Goal: Task Accomplishment & Management: Manage account settings

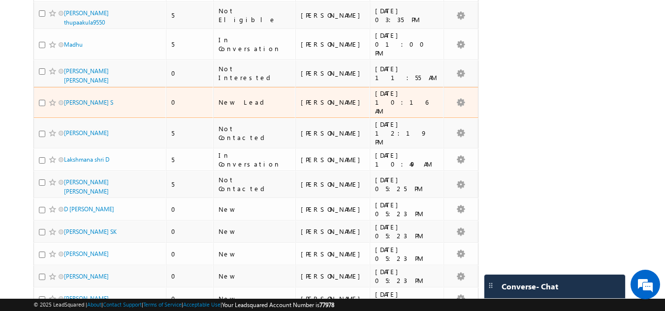
scroll to position [423, 0]
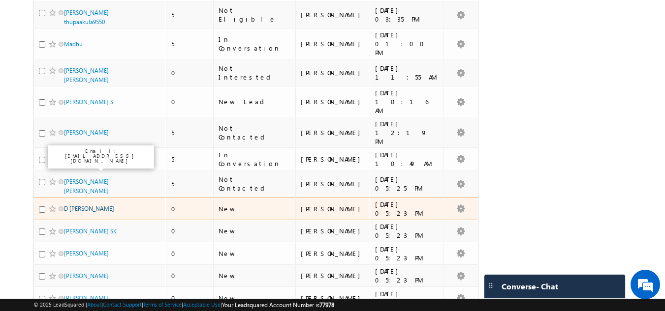
click at [91, 205] on link "D [PERSON_NAME]" at bounding box center [89, 208] width 50 height 7
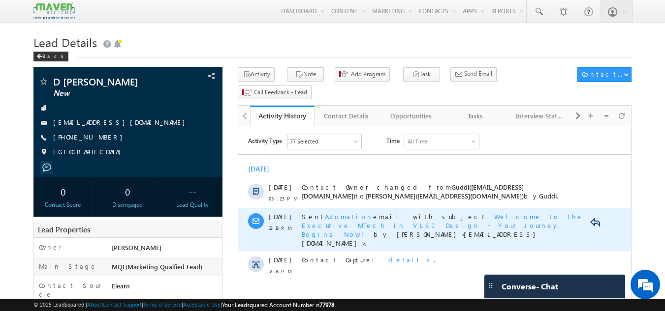
click at [325, 215] on span "Automation" at bounding box center [349, 217] width 48 height 8
click at [481, 217] on span "Welcome to the Executive MTech in VLSI Design - Your Journey Begins Now!" at bounding box center [442, 226] width 281 height 26
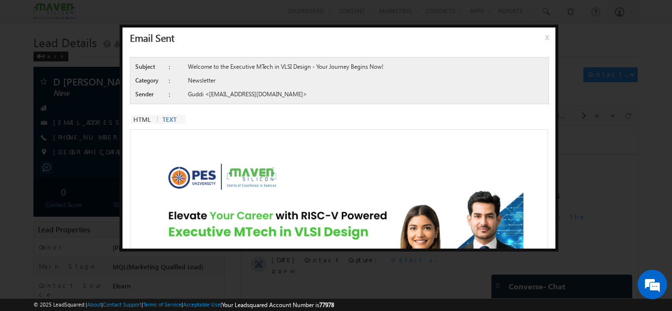
click at [546, 37] on span "x" at bounding box center [549, 41] width 8 height 18
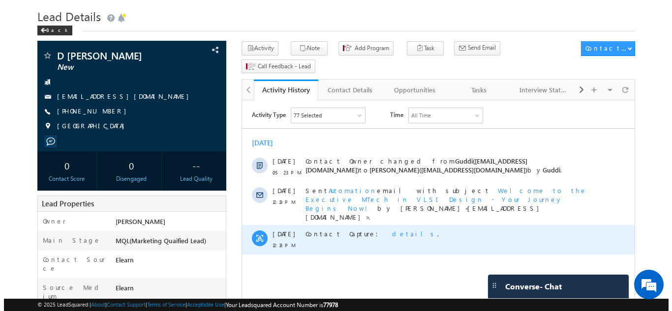
scroll to position [27, 0]
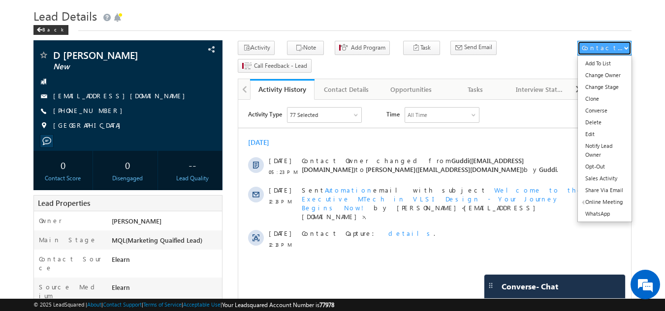
click at [624, 46] on span "button" at bounding box center [626, 48] width 4 height 4
click at [617, 88] on link "Change Stage" at bounding box center [605, 87] width 54 height 12
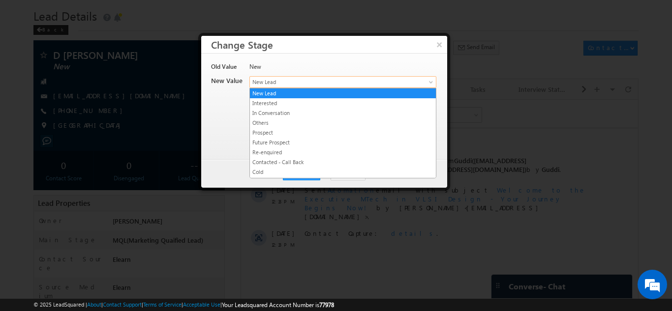
click at [305, 83] on span "New Lead" at bounding box center [327, 82] width 154 height 9
click at [440, 44] on button "×" at bounding box center [439, 44] width 16 height 17
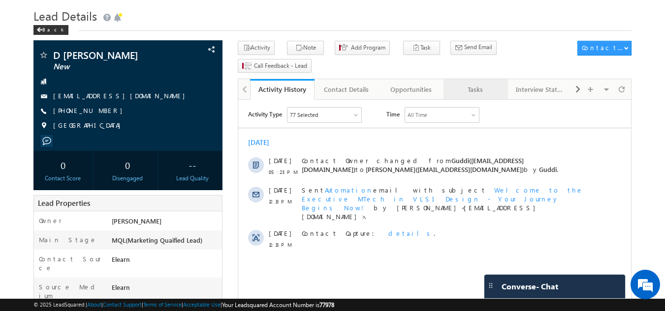
click at [481, 84] on div "Tasks" at bounding box center [475, 90] width 48 height 12
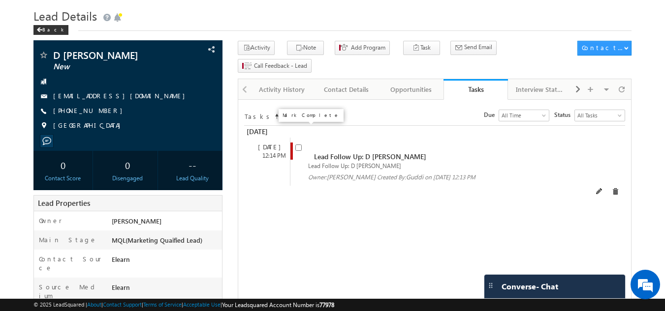
click at [299, 145] on input "checkbox" at bounding box center [298, 148] width 6 height 6
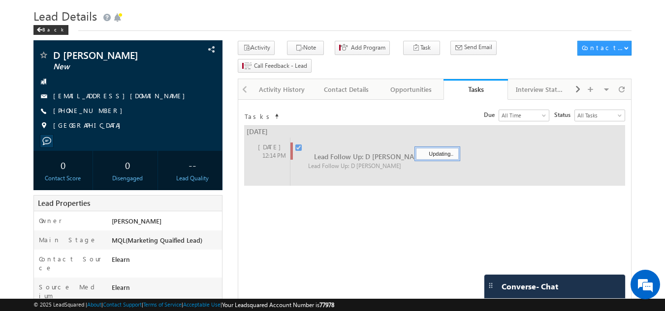
checkbox input "false"
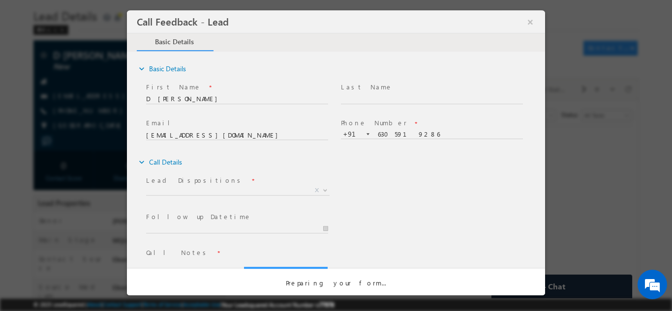
scroll to position [0, 0]
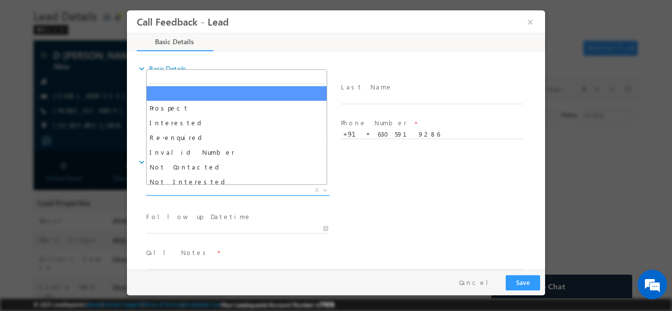
click at [250, 190] on span "X" at bounding box center [238, 191] width 184 height 10
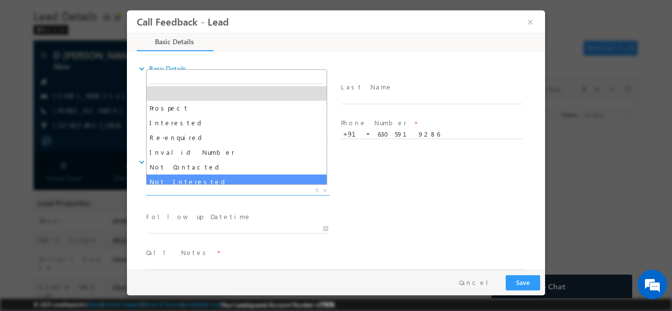
select select "Not Interested"
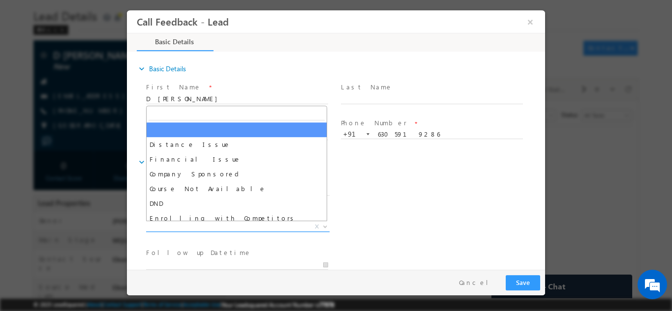
click at [220, 228] on span "X" at bounding box center [238, 227] width 184 height 10
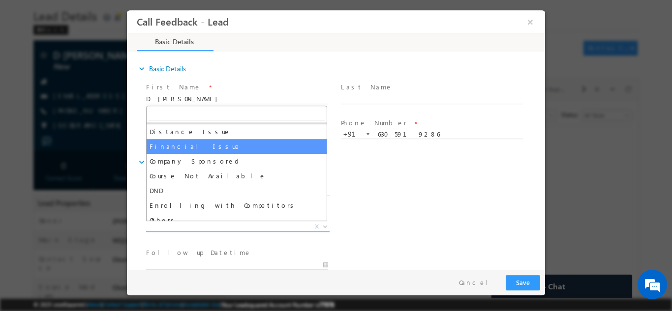
scroll to position [20, 0]
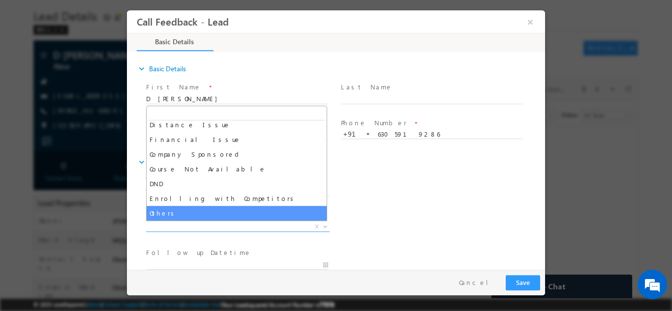
select select "Others"
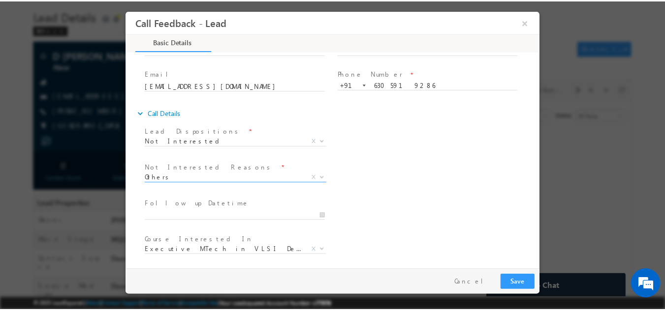
scroll to position [89, 0]
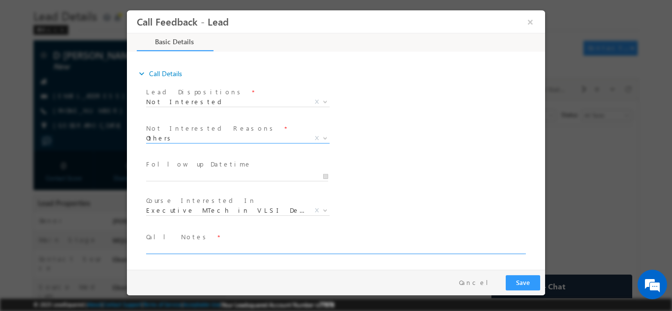
click at [207, 250] on textarea at bounding box center [335, 248] width 378 height 11
click at [241, 248] on textarea "Not interested in any program sa of now." at bounding box center [335, 248] width 378 height 11
type textarea "Not interested in any program as of now."
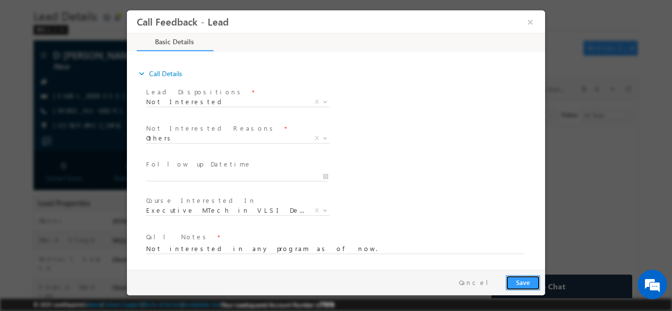
click at [514, 279] on button "Save" at bounding box center [523, 282] width 34 height 15
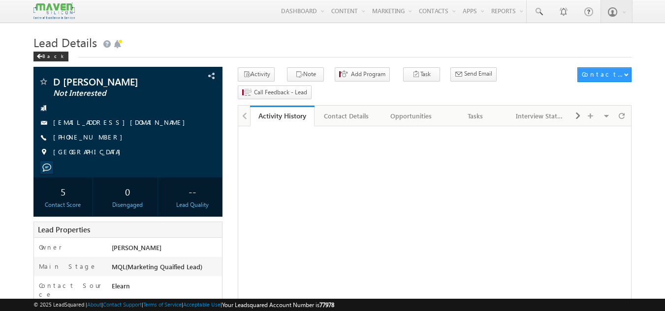
scroll to position [28, 0]
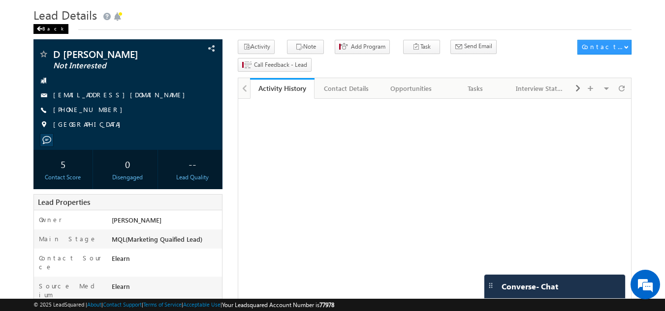
click at [42, 25] on div "Back" at bounding box center [50, 29] width 35 height 10
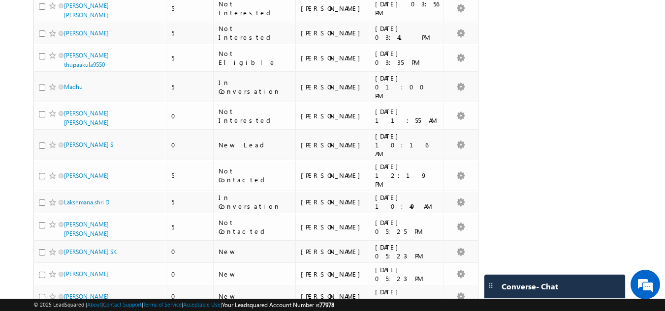
scroll to position [492, 0]
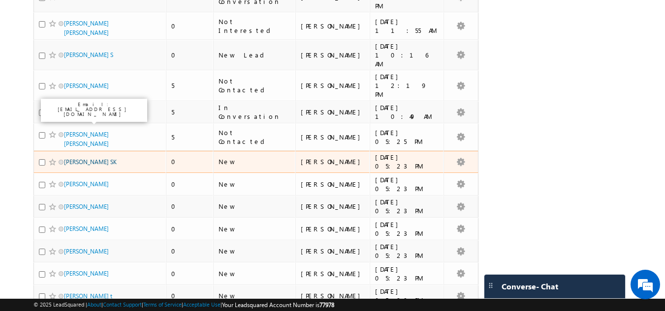
click at [79, 158] on link "Mahima SK" at bounding box center [90, 161] width 53 height 7
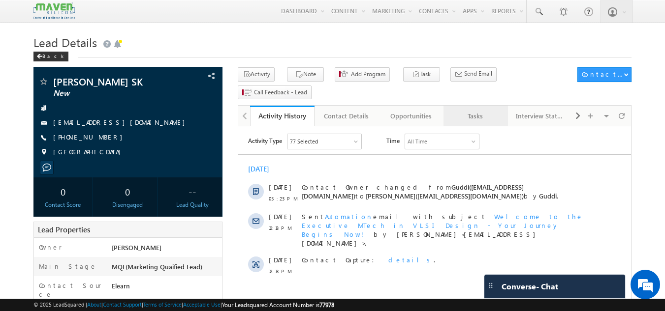
click at [462, 110] on div "Tasks" at bounding box center [475, 116] width 48 height 12
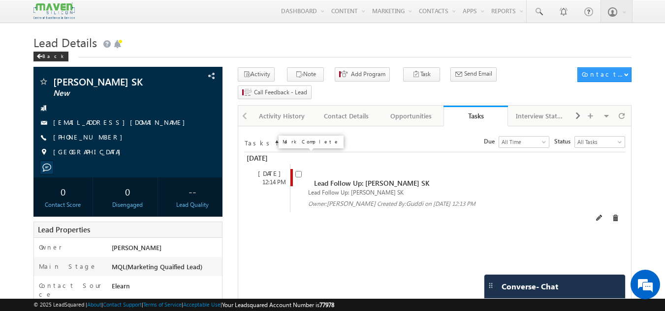
click at [299, 171] on input "checkbox" at bounding box center [298, 174] width 6 height 6
checkbox input "false"
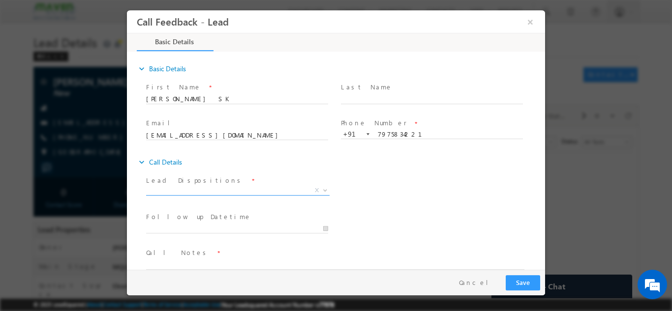
click at [273, 190] on span "X" at bounding box center [238, 191] width 184 height 10
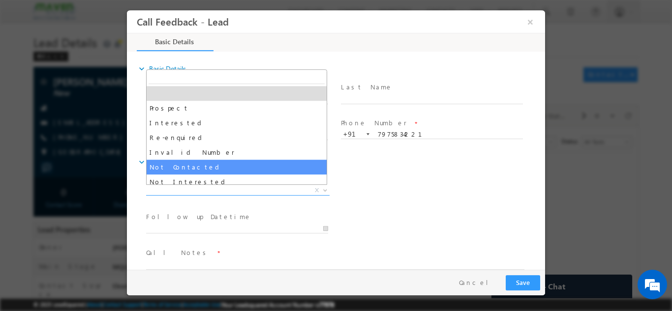
select select "Not Contacted"
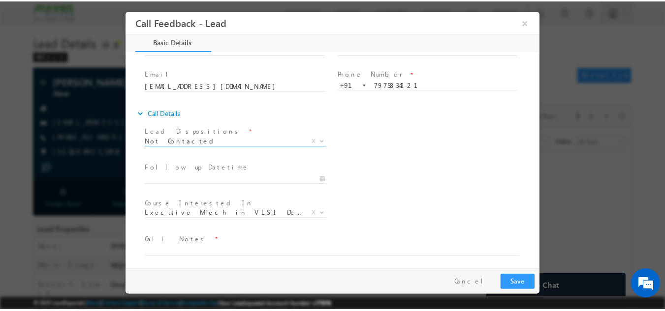
scroll to position [52, 0]
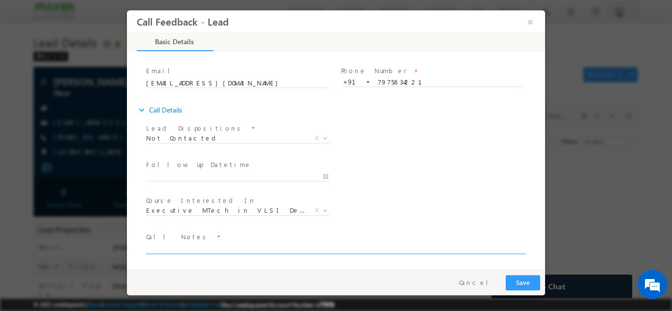
click at [198, 248] on textarea at bounding box center [335, 248] width 378 height 11
type textarea "DNP"
click at [526, 281] on button "Save" at bounding box center [523, 282] width 34 height 15
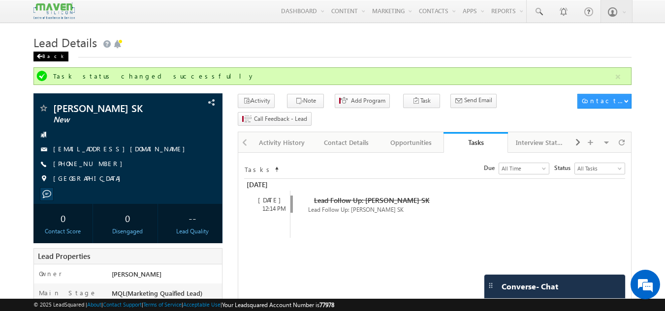
click at [54, 57] on div "Back" at bounding box center [50, 57] width 35 height 10
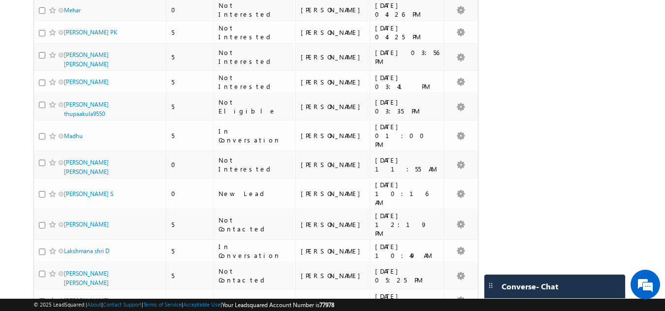
scroll to position [492, 0]
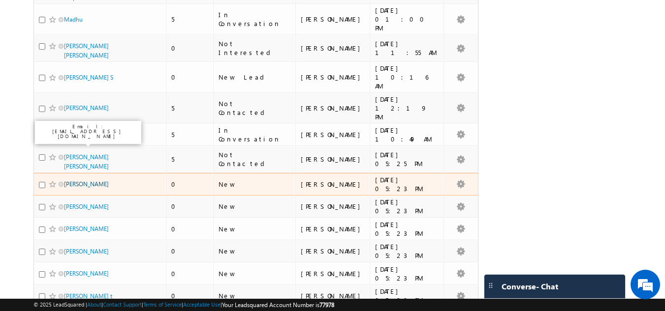
click at [86, 181] on link "Chetan kumar" at bounding box center [86, 184] width 45 height 7
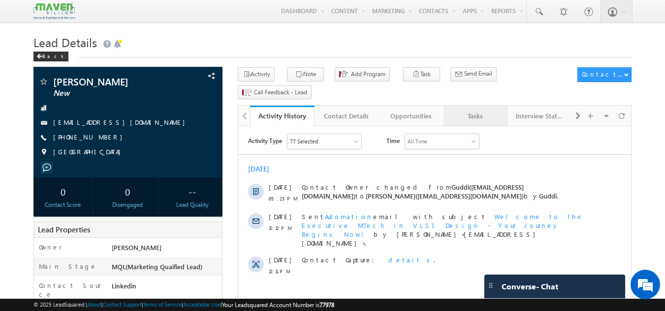
click at [471, 110] on div "Tasks" at bounding box center [475, 116] width 48 height 12
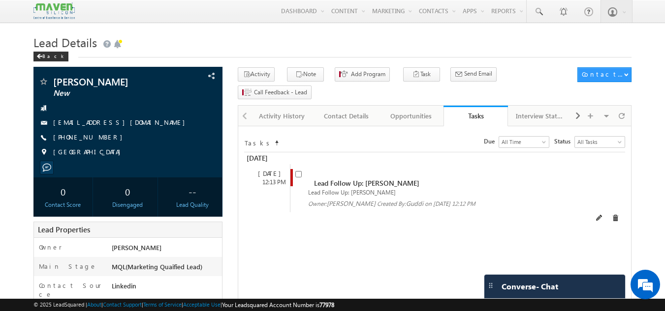
click at [303, 169] on span at bounding box center [300, 178] width 11 height 18
click at [299, 171] on input "checkbox" at bounding box center [298, 174] width 6 height 6
checkbox input "false"
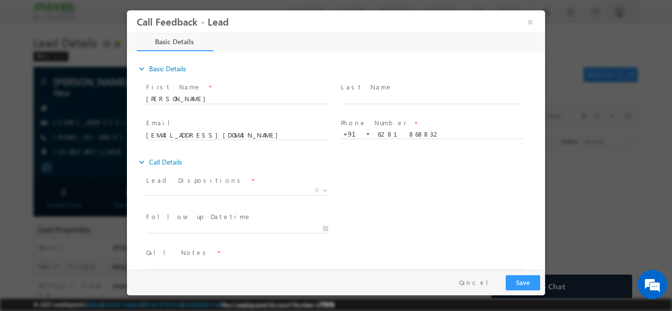
click at [241, 193] on span "X" at bounding box center [238, 191] width 184 height 10
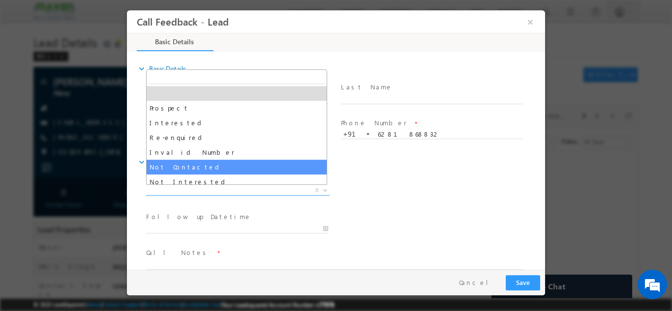
select select "Not Contacted"
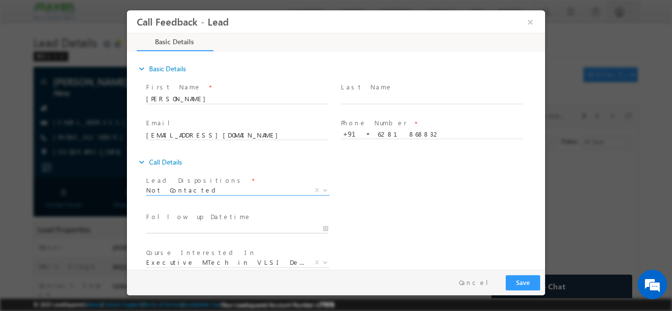
type input "25/08/2025 2:51 PM"
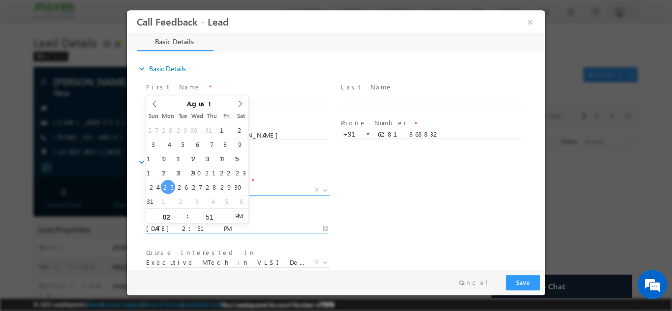
click at [227, 231] on input "25/08/2025 2:51 PM" at bounding box center [237, 229] width 182 height 10
click at [482, 207] on div "Lead Dispositions * Prospect Interested Re-enquired Invalid Number Not Contacte…" at bounding box center [344, 191] width 401 height 36
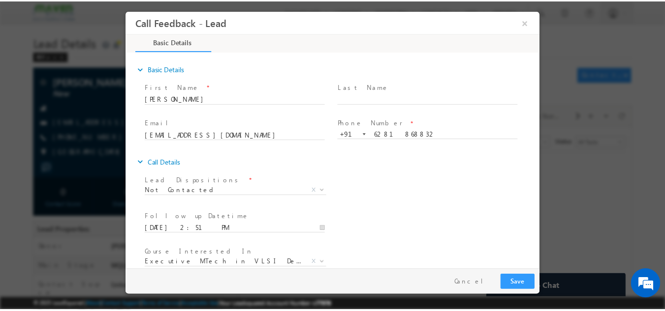
scroll to position [52, 0]
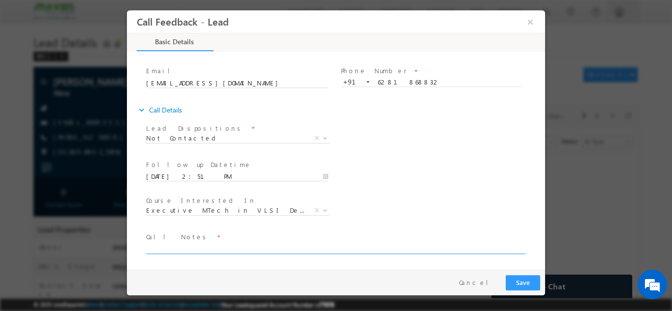
click at [214, 244] on textarea at bounding box center [335, 248] width 378 height 11
type textarea "DNP"
click at [519, 282] on button "Save" at bounding box center [523, 282] width 34 height 15
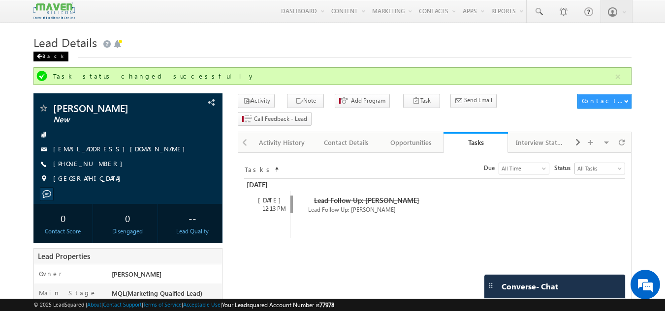
click at [49, 58] on div "Back" at bounding box center [50, 57] width 35 height 10
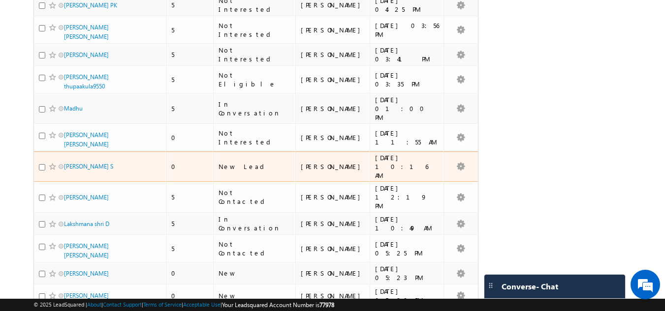
scroll to position [443, 0]
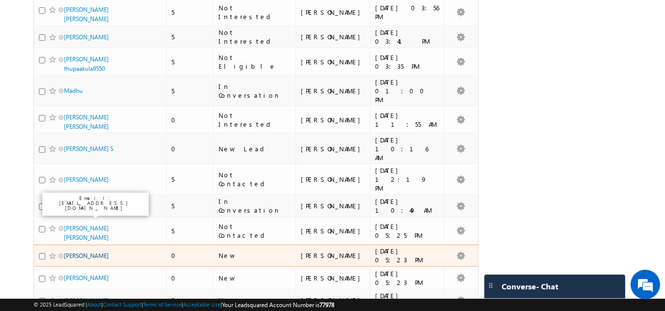
click at [84, 252] on link "[PERSON_NAME]" at bounding box center [86, 255] width 45 height 7
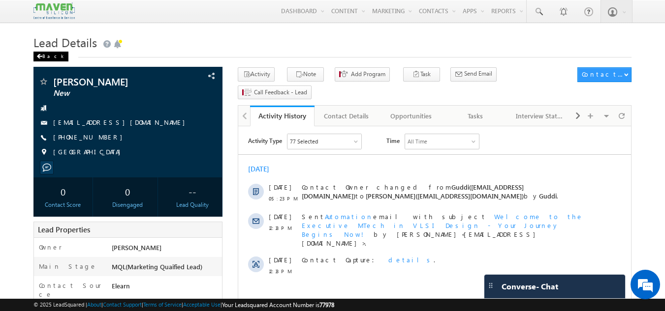
click at [42, 56] on span at bounding box center [39, 56] width 6 height 5
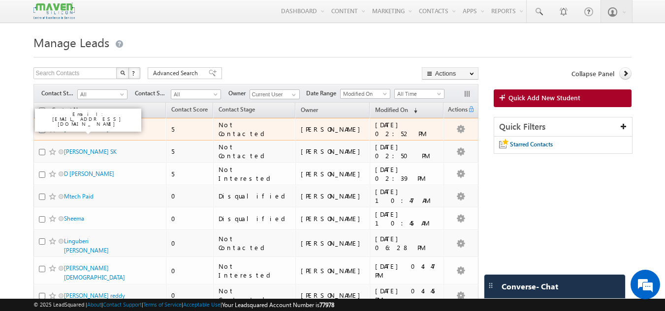
click at [92, 129] on link "[PERSON_NAME]" at bounding box center [86, 128] width 45 height 7
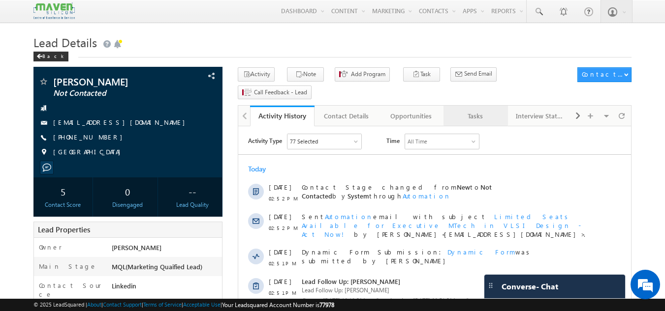
click at [470, 110] on div "Tasks" at bounding box center [475, 116] width 48 height 12
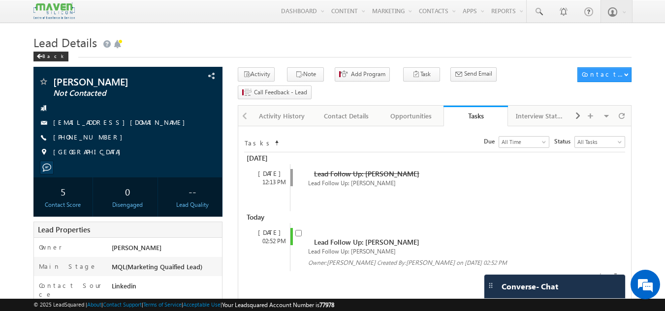
click at [300, 230] on input "checkbox" at bounding box center [298, 233] width 6 height 6
checkbox input "false"
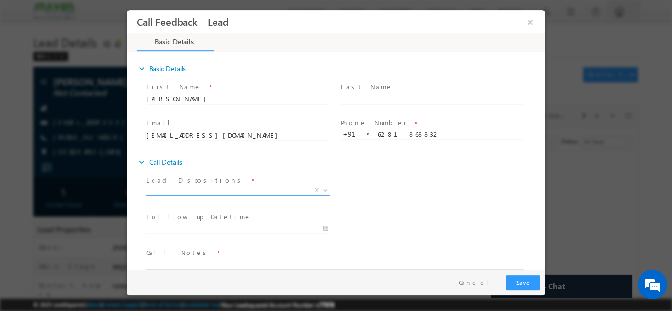
click at [235, 190] on span "X" at bounding box center [238, 191] width 184 height 10
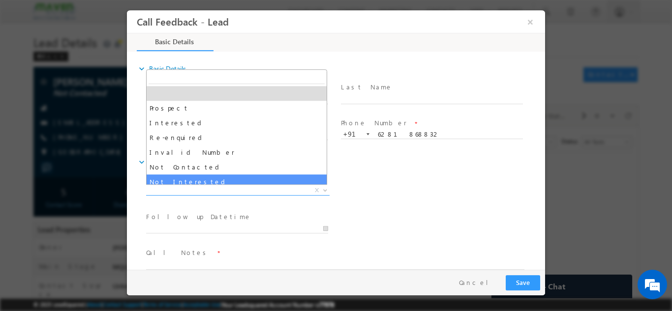
select select "Not Interested"
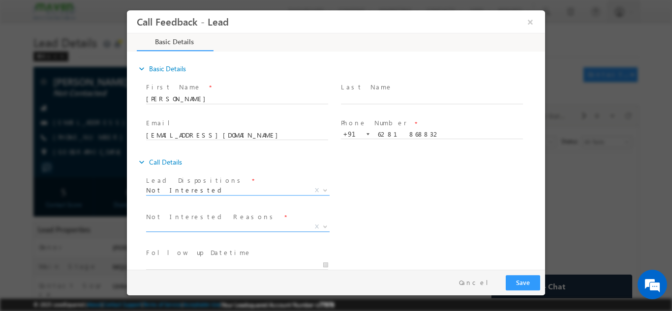
click at [212, 228] on span "X" at bounding box center [238, 227] width 184 height 10
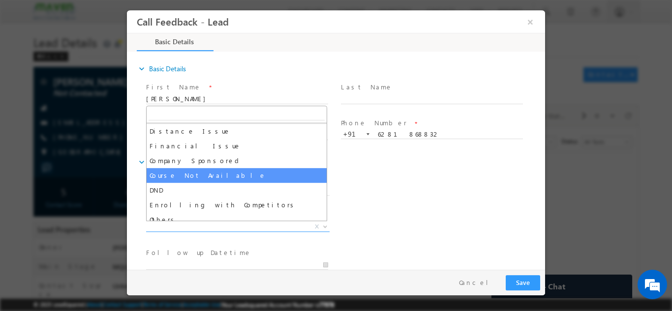
scroll to position [20, 0]
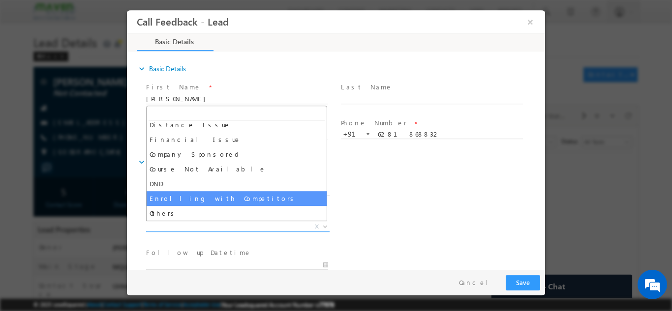
select select "Enrolling with Competitors"
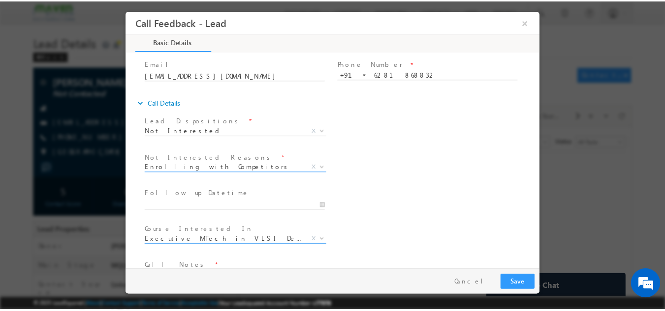
scroll to position [89, 0]
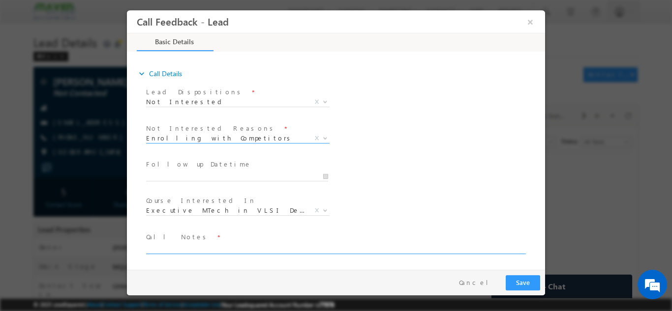
click at [221, 250] on textarea at bounding box center [335, 248] width 378 height 11
type textarea "Enrolled in regular Mtech in electronics."
click at [517, 284] on button "Save" at bounding box center [523, 282] width 34 height 15
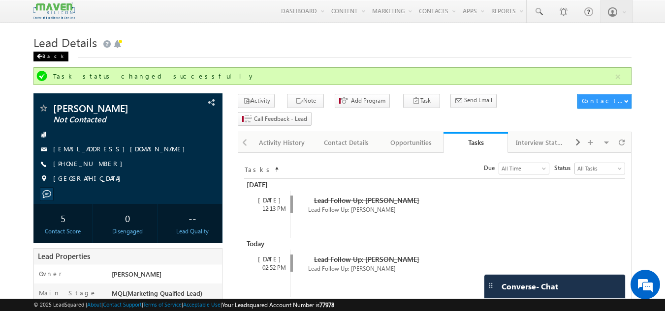
drag, startPoint x: 44, startPoint y: 53, endPoint x: 50, endPoint y: 54, distance: 5.6
click at [44, 53] on div "Back" at bounding box center [50, 57] width 35 height 10
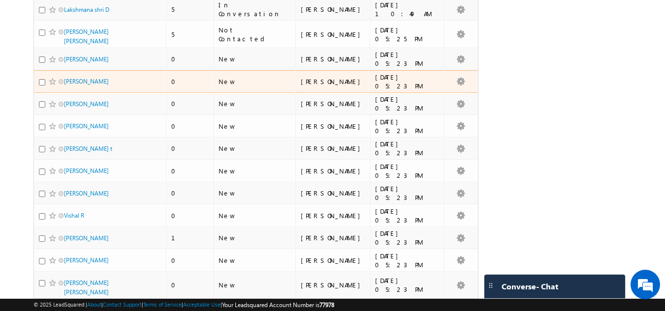
scroll to position [541, 0]
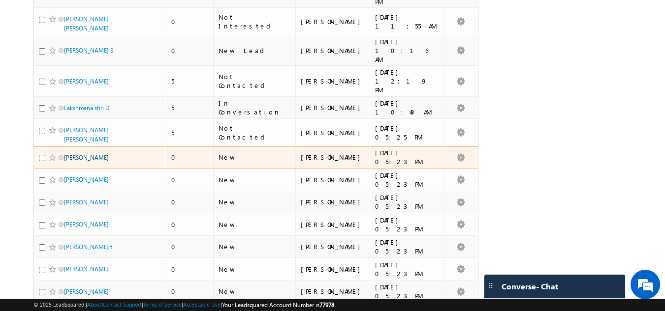
click at [96, 154] on link "[PERSON_NAME]" at bounding box center [86, 157] width 45 height 7
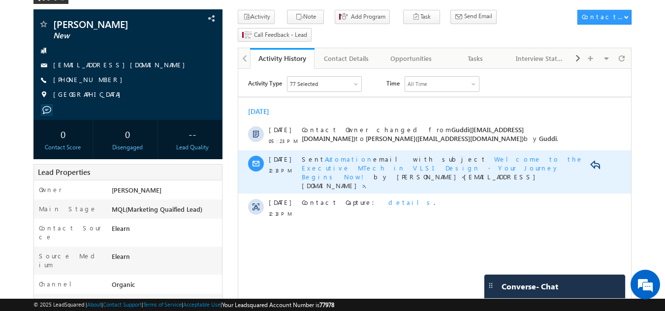
scroll to position [57, 0]
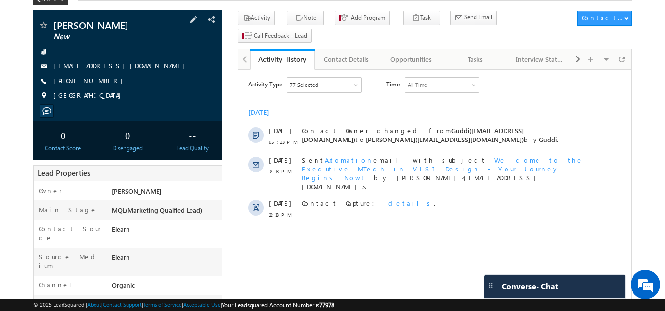
click at [108, 78] on div "[PHONE_NUMBER]" at bounding box center [128, 81] width 180 height 10
click at [196, 16] on span at bounding box center [193, 19] width 11 height 11
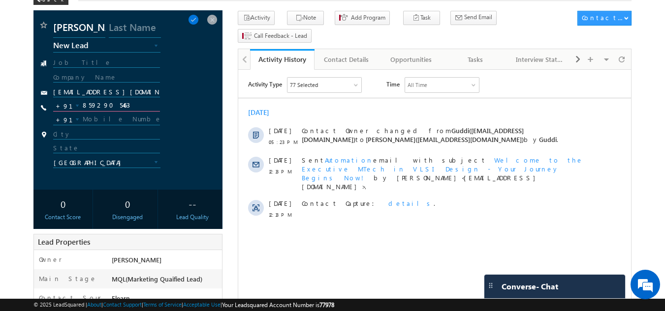
click at [116, 108] on input "8592905463" at bounding box center [106, 106] width 107 height 12
click at [216, 16] on span at bounding box center [212, 19] width 11 height 11
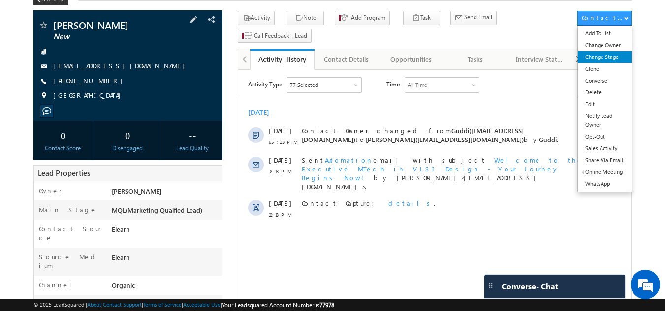
click at [599, 56] on link "Change Stage" at bounding box center [605, 57] width 54 height 12
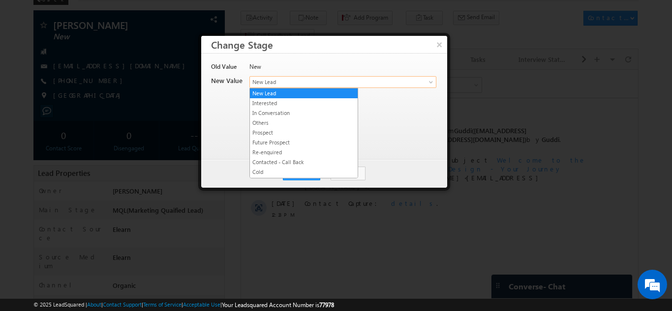
click at [319, 79] on span "New Lead" at bounding box center [327, 82] width 154 height 9
click at [293, 109] on link "In Conversation" at bounding box center [304, 113] width 108 height 9
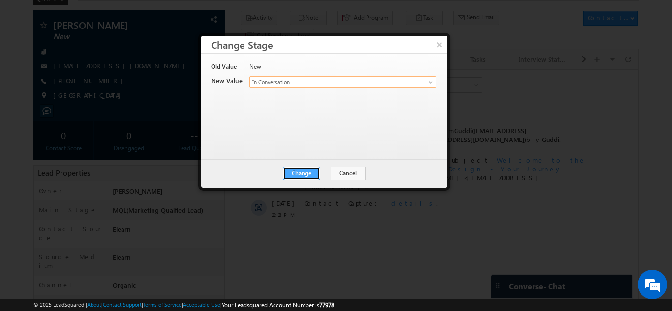
click at [311, 176] on button "Change" at bounding box center [301, 174] width 37 height 14
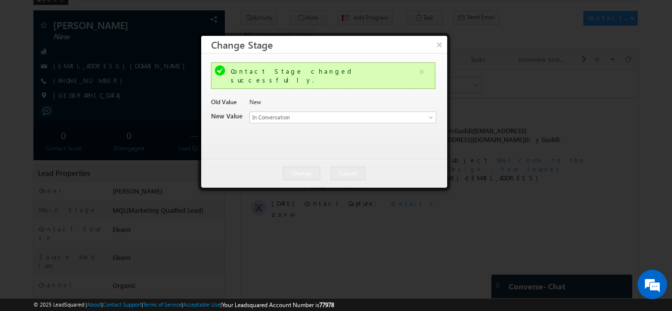
click at [373, 235] on div at bounding box center [336, 155] width 672 height 311
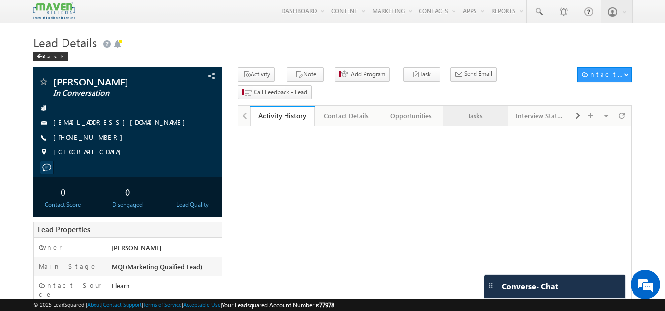
click at [484, 110] on div "Tasks" at bounding box center [475, 116] width 48 height 12
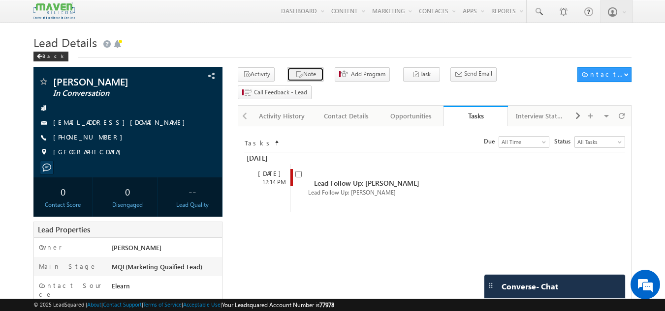
click at [313, 72] on button "Note" at bounding box center [305, 74] width 37 height 14
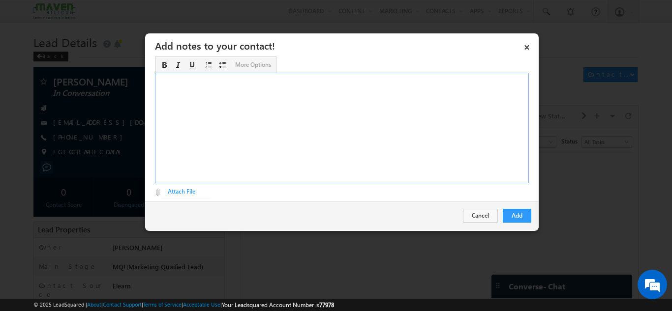
click at [363, 142] on div "Rich Text Editor, Description-inline-editor-div" at bounding box center [342, 128] width 374 height 111
click at [531, 220] on div "Add Cancel" at bounding box center [342, 216] width 394 height 29
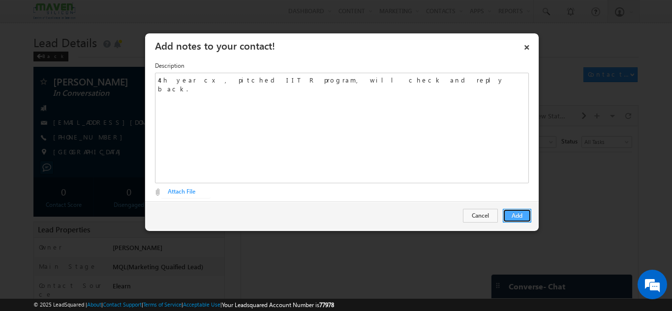
click at [523, 216] on button "Add" at bounding box center [517, 216] width 29 height 14
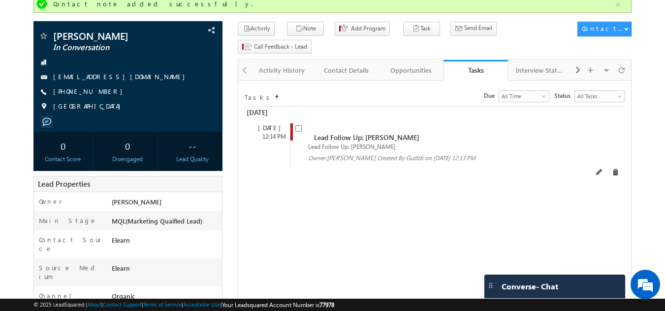
scroll to position [23, 0]
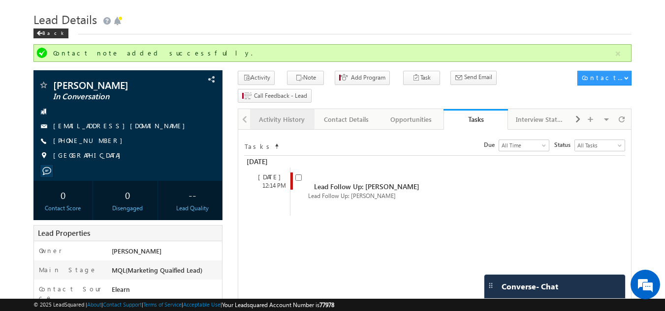
click at [273, 114] on div "Activity History" at bounding box center [282, 120] width 48 height 12
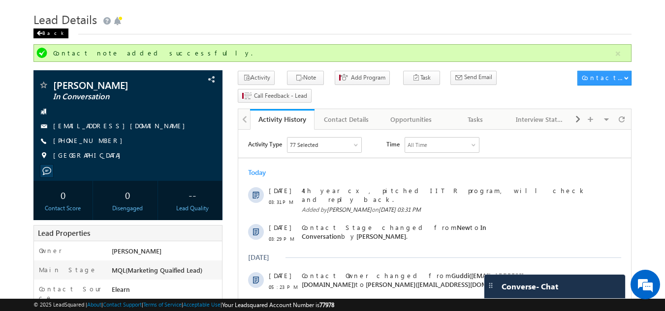
click at [46, 35] on div "Back" at bounding box center [50, 34] width 35 height 10
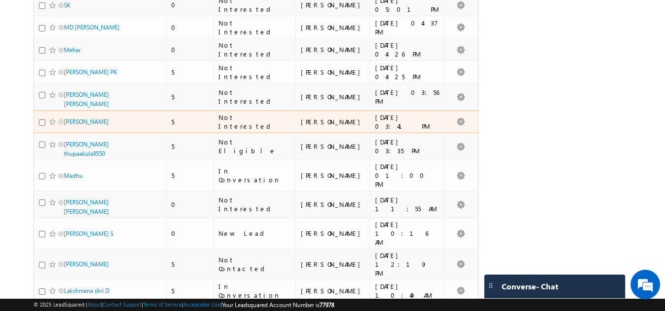
scroll to position [541, 0]
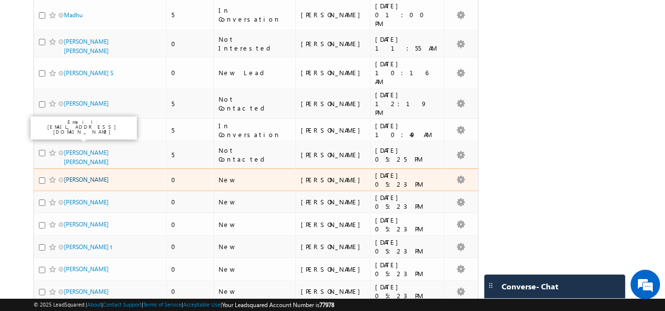
click at [74, 176] on link "pravallika" at bounding box center [86, 179] width 45 height 7
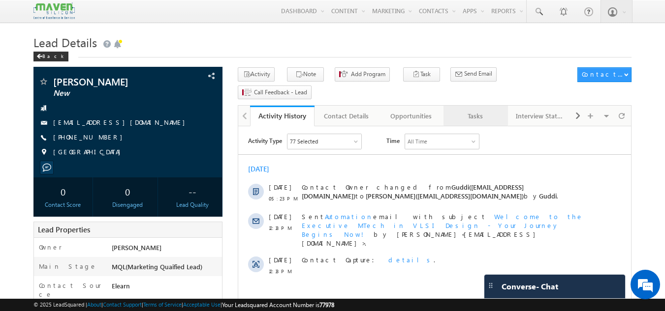
click at [471, 110] on div "Tasks" at bounding box center [475, 116] width 48 height 12
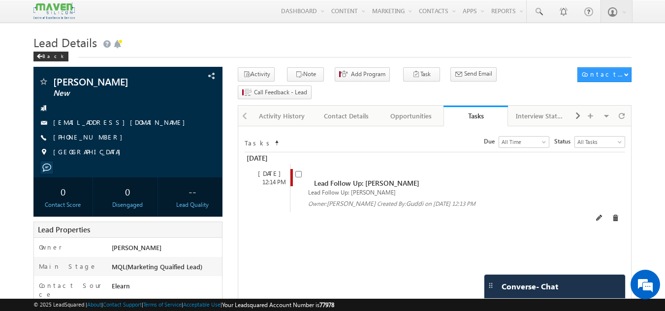
click at [294, 164] on div "Lead Follow Up: pravallika Lead Follow Up: pravallika Owner: Sovan Created By: …" at bounding box center [443, 188] width 307 height 48
click at [297, 171] on input "checkbox" at bounding box center [298, 174] width 6 height 6
checkbox input "false"
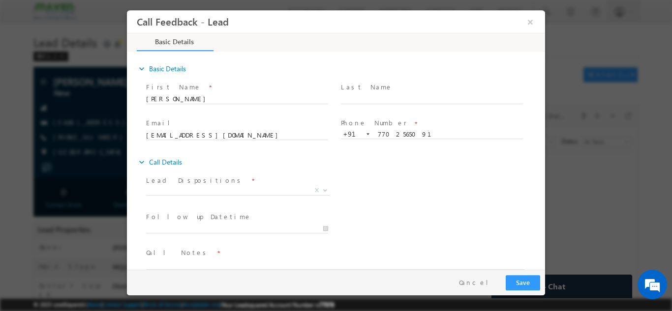
click at [292, 193] on span "X" at bounding box center [238, 191] width 184 height 10
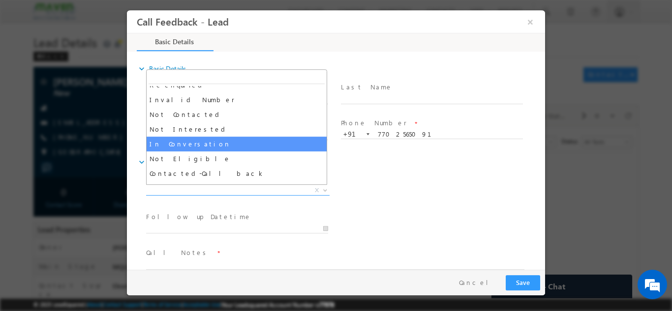
scroll to position [44, 0]
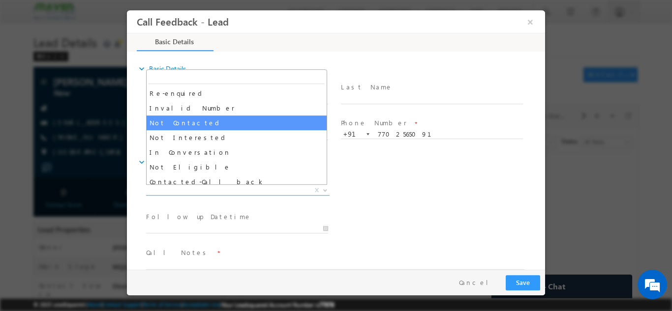
select select "Not Contacted"
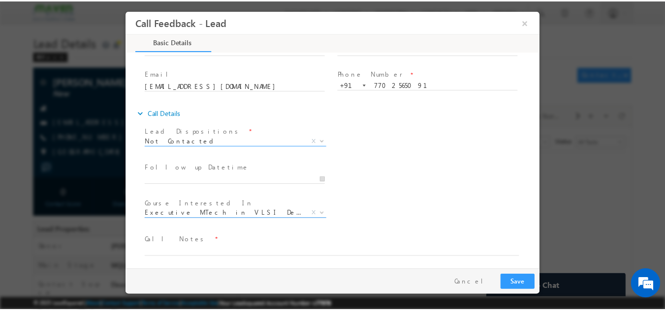
scroll to position [52, 0]
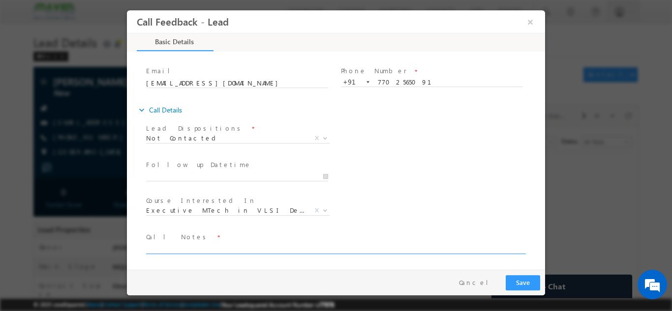
click at [169, 246] on textarea at bounding box center [335, 248] width 378 height 11
type textarea "No. not in use."
click at [541, 282] on div "Pay & Save Save Cancel" at bounding box center [338, 283] width 423 height 26
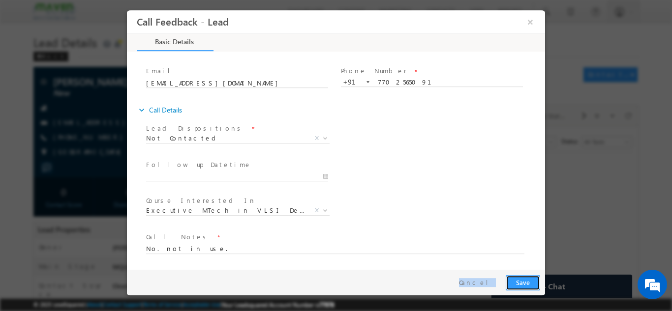
click at [531, 279] on button "Save" at bounding box center [523, 282] width 34 height 15
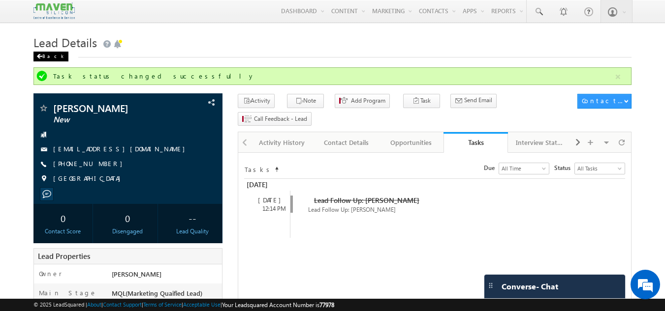
click at [41, 57] on span at bounding box center [39, 56] width 6 height 5
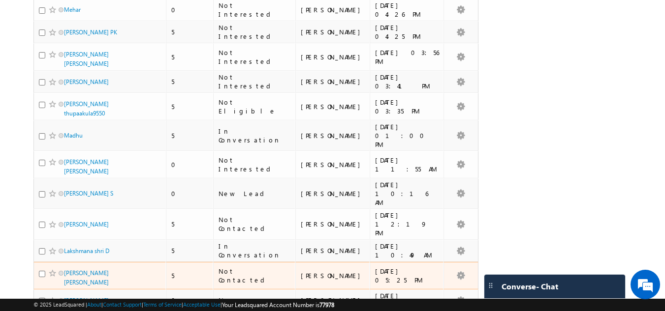
scroll to position [492, 0]
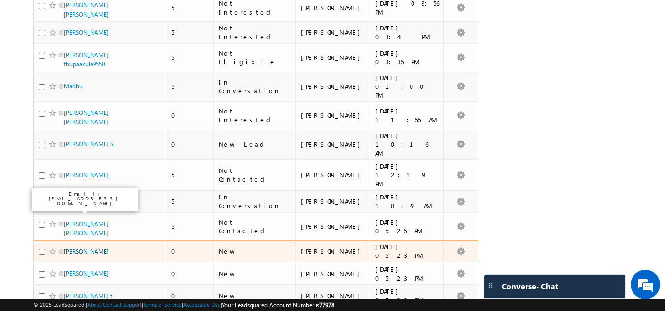
click at [84, 248] on link "Shubham" at bounding box center [86, 251] width 45 height 7
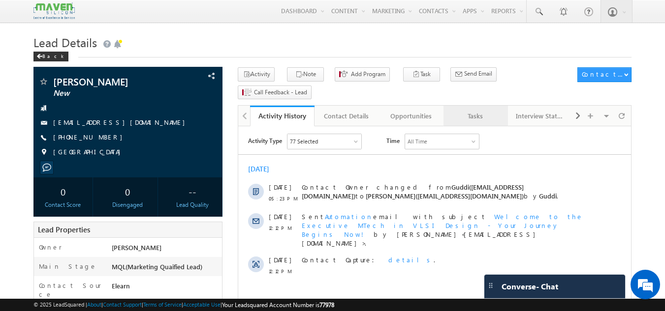
click at [488, 110] on div "Tasks" at bounding box center [475, 116] width 48 height 12
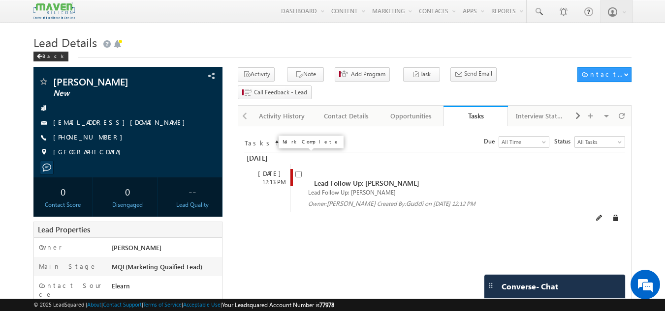
click at [298, 171] on input "checkbox" at bounding box center [298, 174] width 6 height 6
checkbox input "false"
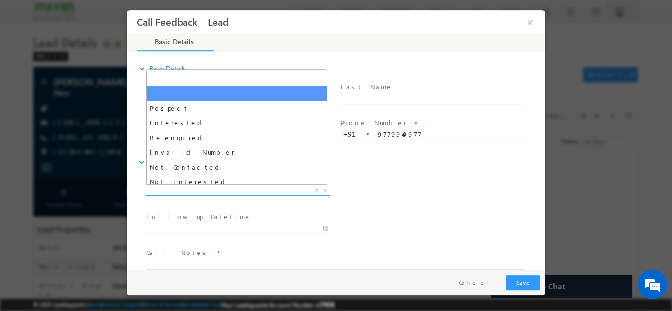
click at [262, 192] on span "X" at bounding box center [238, 191] width 184 height 10
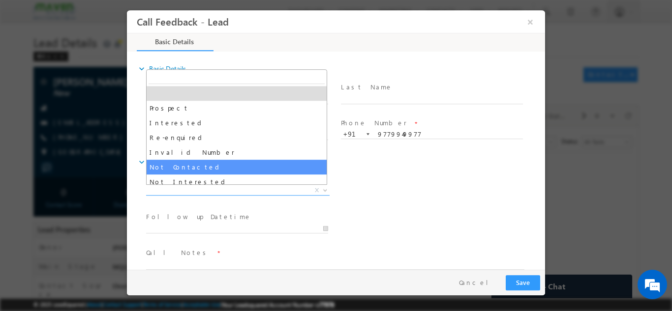
scroll to position [49, 0]
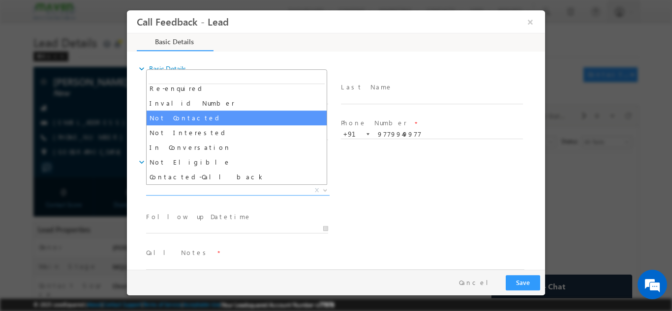
select select "Not Contacted"
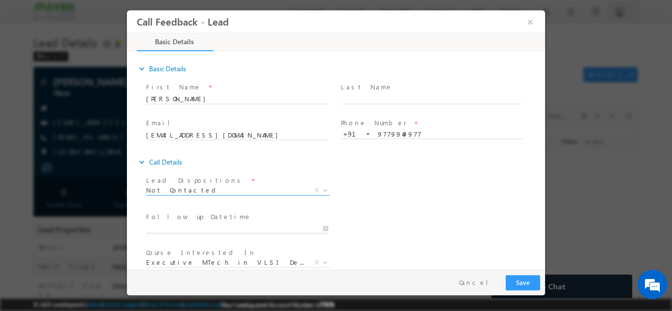
type input "25/08/2025 3:37 PM"
click at [215, 232] on input "25/08/2025 3:37 PM" at bounding box center [237, 229] width 182 height 10
click at [412, 208] on div "Lead Dispositions * Prospect Interested Re-enquired Invalid Number Not Contacte…" at bounding box center [344, 191] width 401 height 36
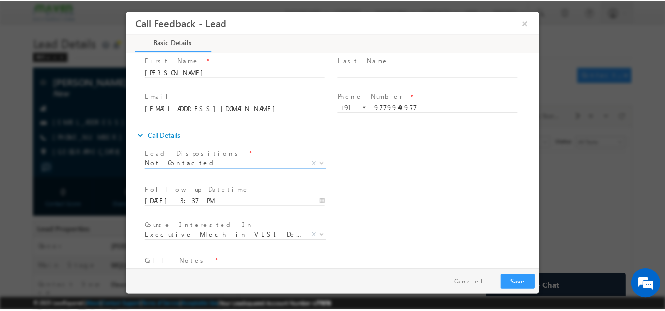
scroll to position [52, 0]
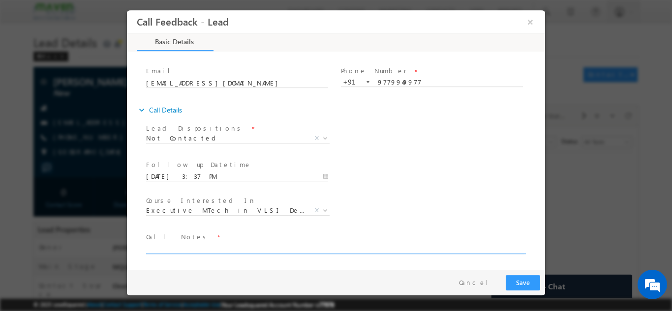
click at [189, 243] on textarea at bounding box center [335, 248] width 378 height 11
type textarea "DNP"
click at [527, 282] on button "Save" at bounding box center [523, 282] width 34 height 15
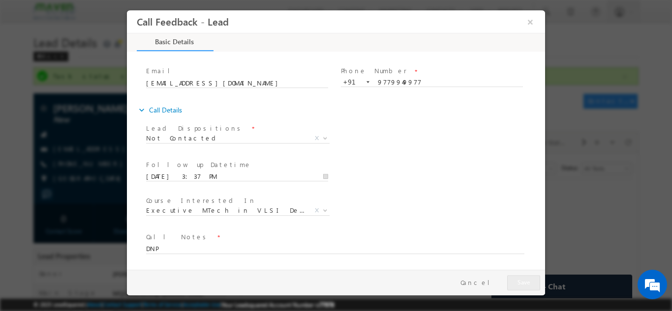
click at [0, 0] on div at bounding box center [0, 0] width 0 height 0
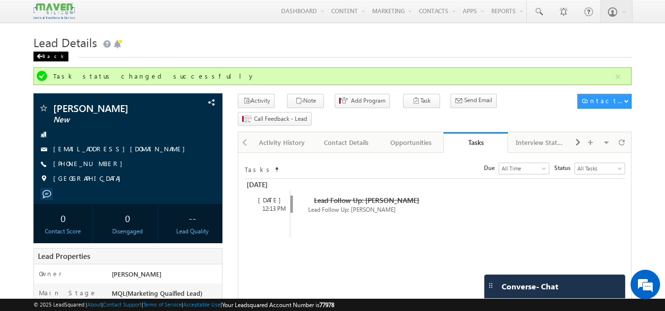
click at [50, 55] on div "Back" at bounding box center [50, 57] width 35 height 10
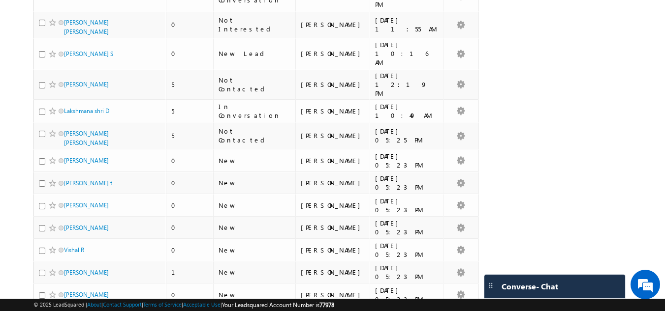
scroll to position [590, 0]
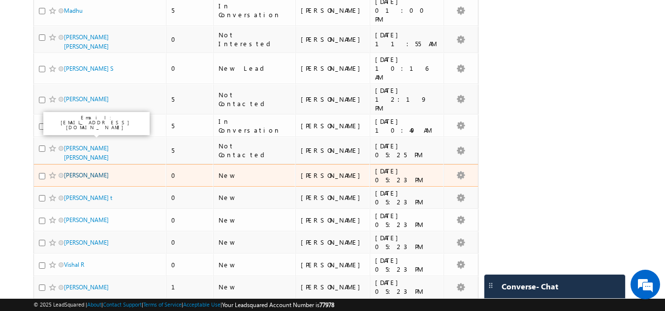
click at [107, 172] on link "[PERSON_NAME]" at bounding box center [86, 175] width 45 height 7
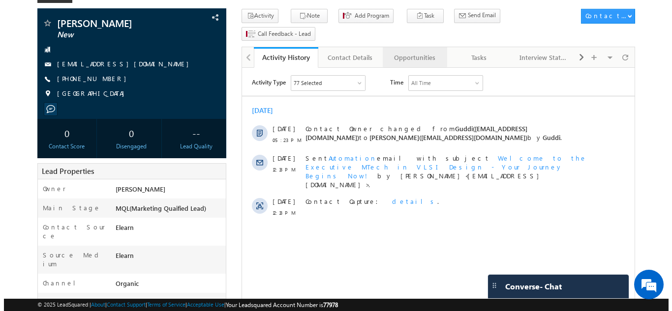
scroll to position [59, 0]
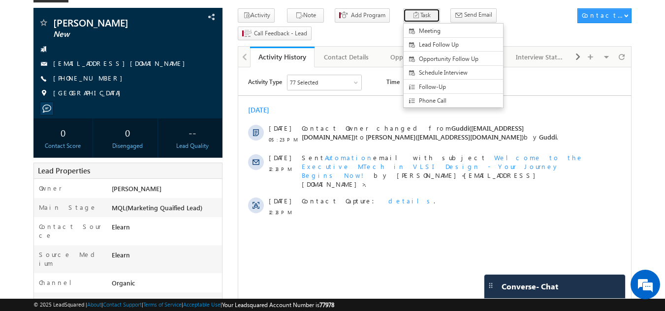
click at [412, 14] on icon "button" at bounding box center [416, 15] width 8 height 9
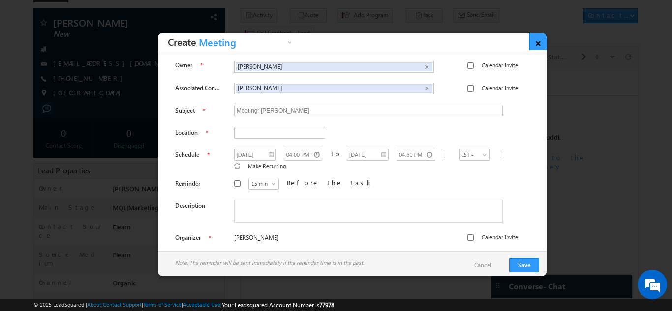
click at [530, 41] on link "×" at bounding box center [537, 41] width 17 height 17
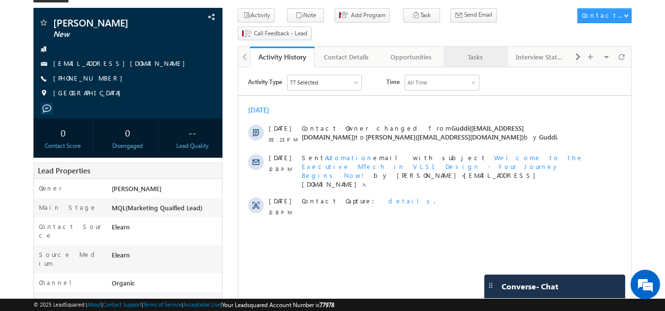
click at [476, 51] on div "Tasks" at bounding box center [475, 57] width 48 height 12
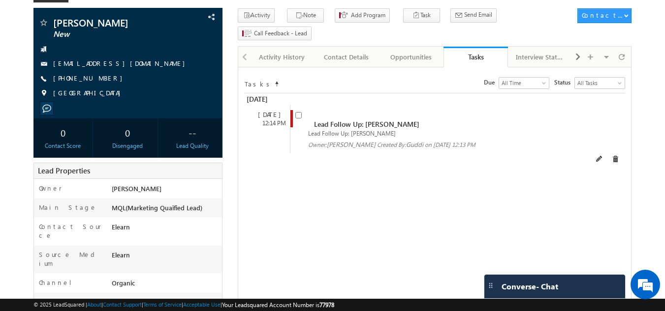
click at [300, 112] on input "checkbox" at bounding box center [298, 115] width 6 height 6
checkbox input "false"
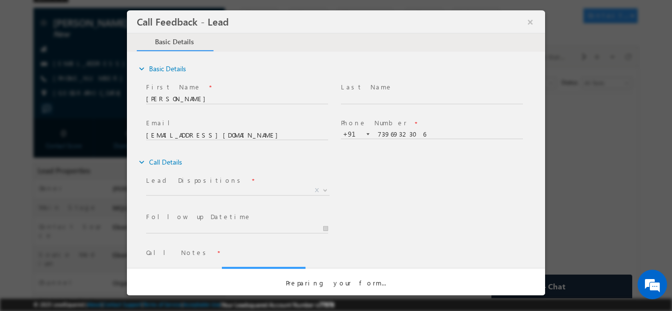
scroll to position [0, 0]
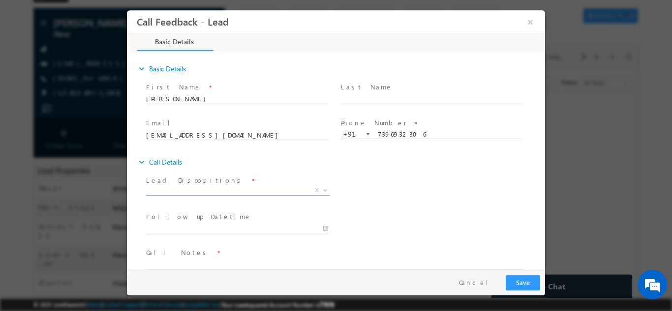
click at [244, 186] on span "X" at bounding box center [238, 191] width 184 height 10
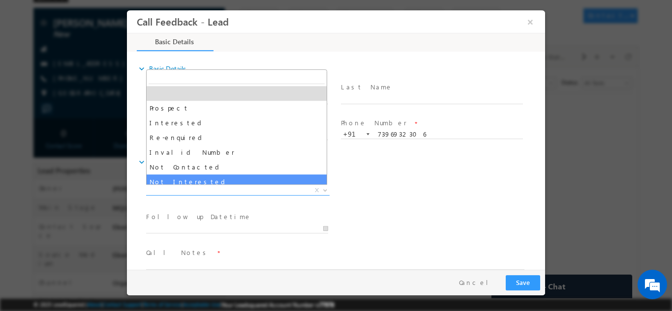
select select "Not Interested"
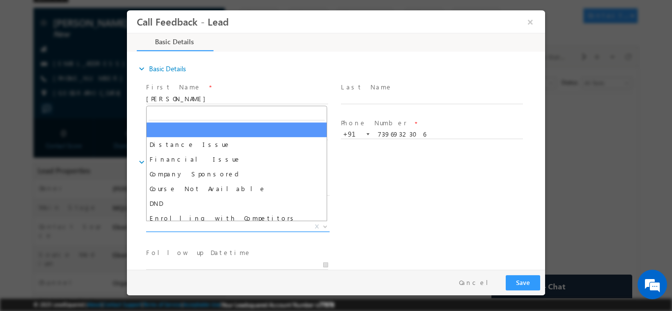
click at [191, 229] on span "X" at bounding box center [238, 227] width 184 height 10
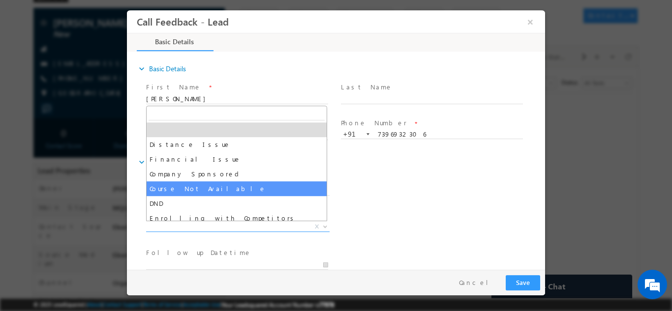
scroll to position [20, 0]
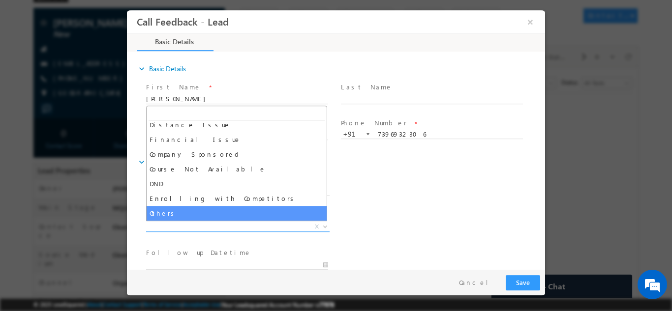
select select "Others"
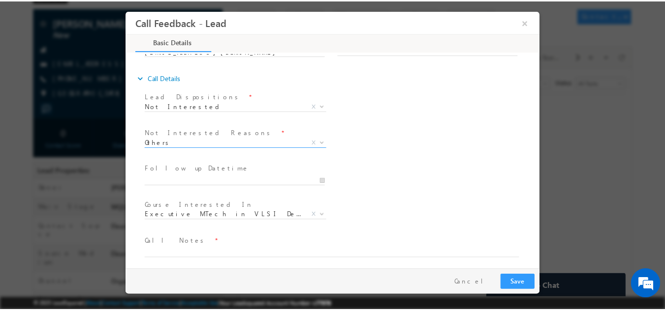
scroll to position [89, 0]
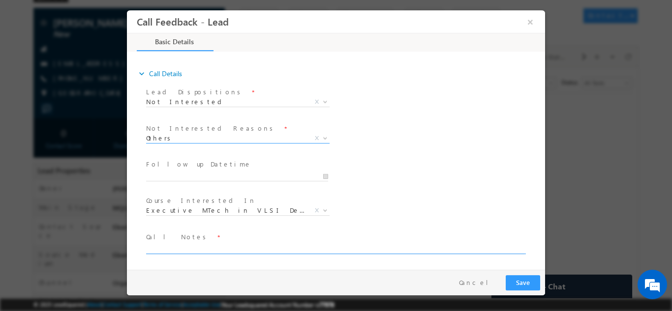
click at [195, 246] on textarea at bounding box center [335, 248] width 378 height 11
type textarea "Not looking for any VLSI program as of now."
click at [534, 279] on button "Save" at bounding box center [523, 282] width 34 height 15
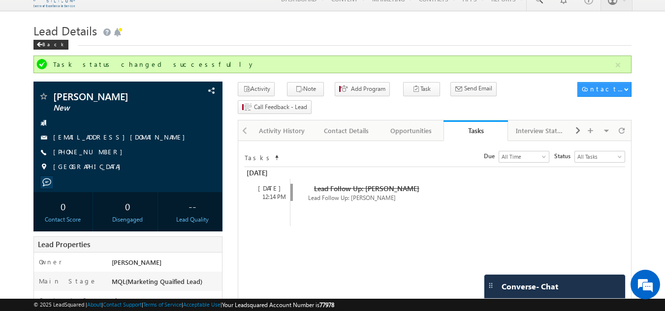
scroll to position [0, 0]
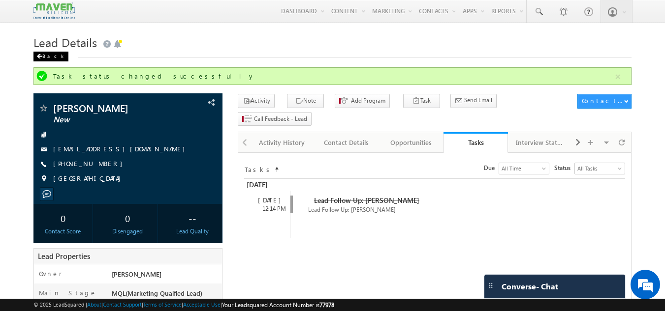
click at [50, 59] on div "Back" at bounding box center [50, 57] width 35 height 10
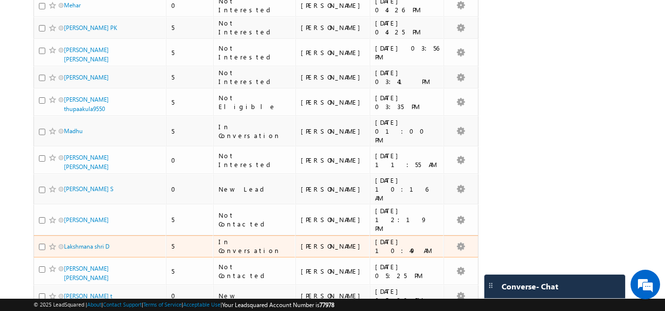
scroll to position [590, 0]
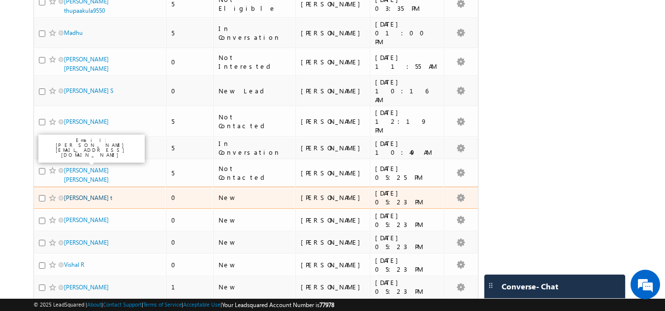
click at [71, 194] on link "[PERSON_NAME] t" at bounding box center [88, 197] width 48 height 7
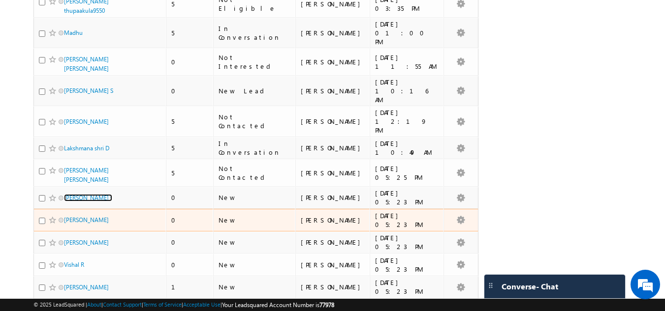
scroll to position [0, 0]
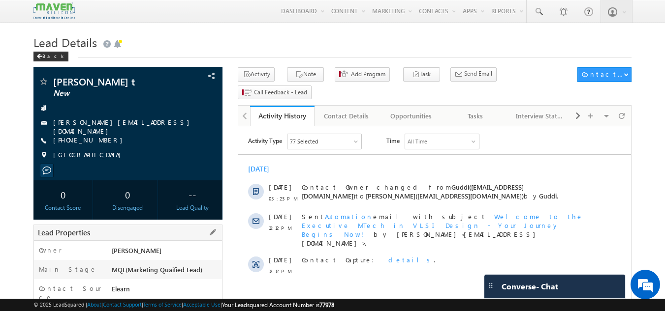
click at [179, 243] on div "Owner * [GEOGRAPHIC_DATA]" at bounding box center [128, 250] width 188 height 19
click at [480, 110] on div "Tasks" at bounding box center [475, 116] width 48 height 12
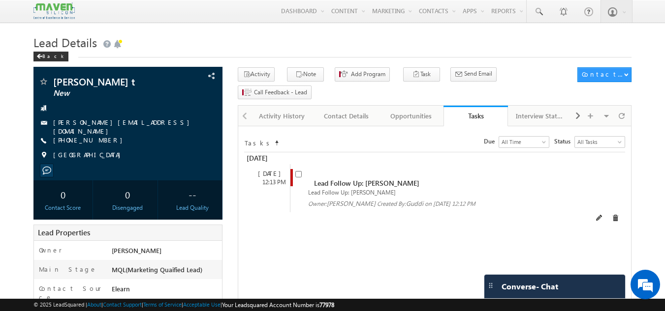
click at [294, 164] on div "Lead Follow Up: [PERSON_NAME] Lead Follow Up: [PERSON_NAME] t Owner: [GEOGRAPHI…" at bounding box center [443, 188] width 307 height 48
click at [295, 164] on div "Lead Follow Up: [PERSON_NAME] Lead Follow Up: [PERSON_NAME] t Owner: [GEOGRAPHI…" at bounding box center [443, 188] width 307 height 48
click at [297, 171] on input "checkbox" at bounding box center [298, 174] width 6 height 6
checkbox input "false"
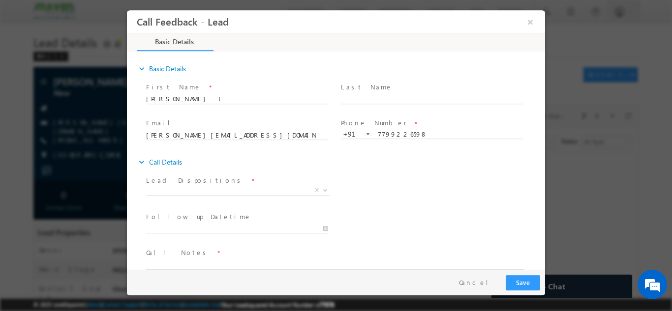
click at [288, 181] on span "Lead Dispositions *" at bounding box center [237, 180] width 182 height 11
click at [292, 197] on span "X" at bounding box center [238, 192] width 184 height 10
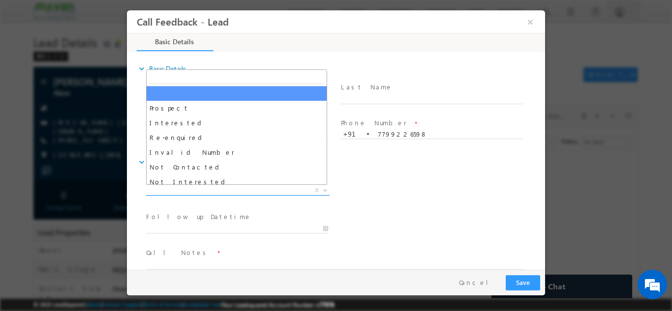
click at [293, 186] on span "X" at bounding box center [238, 191] width 184 height 10
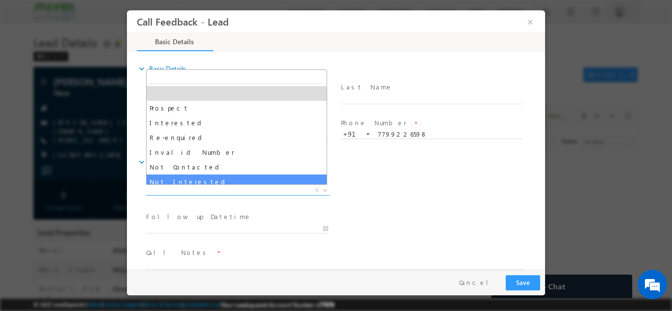
select select "Not Interested"
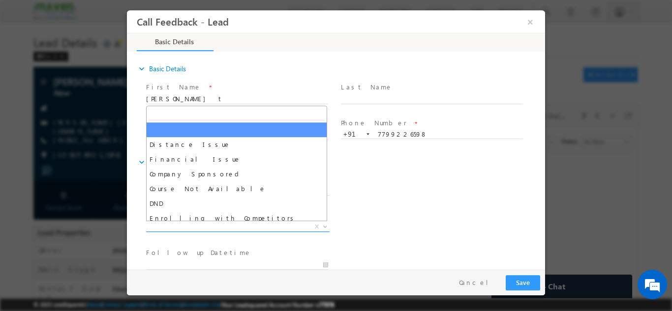
click at [219, 228] on span "X" at bounding box center [238, 227] width 184 height 10
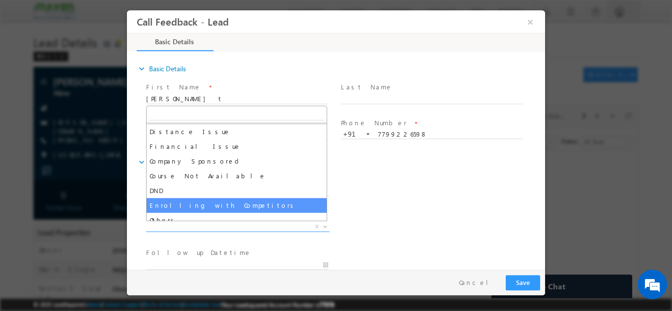
scroll to position [20, 0]
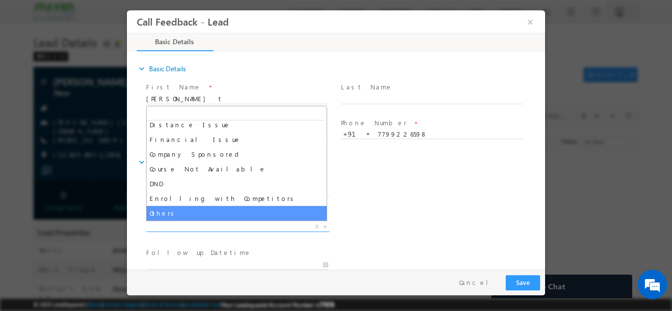
select select "Others"
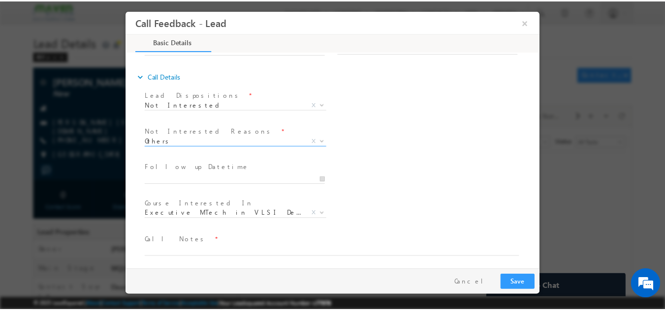
scroll to position [89, 0]
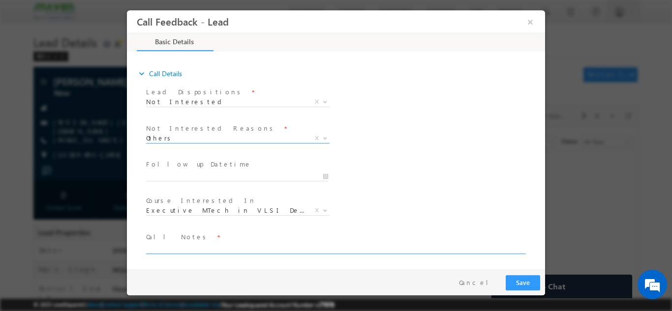
click at [224, 249] on textarea at bounding box center [335, 248] width 378 height 11
type textarea "M"
click at [285, 248] on textarea "Not looking for any program as of now." at bounding box center [335, 248] width 378 height 11
type textarea "Not looking for any program as of now."
click at [530, 277] on button "Save" at bounding box center [523, 282] width 34 height 15
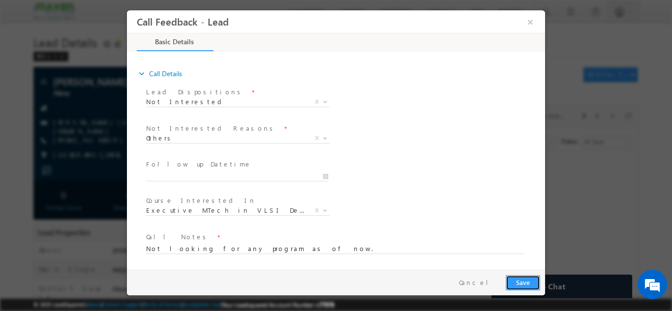
click at [525, 277] on button "Save" at bounding box center [523, 282] width 34 height 15
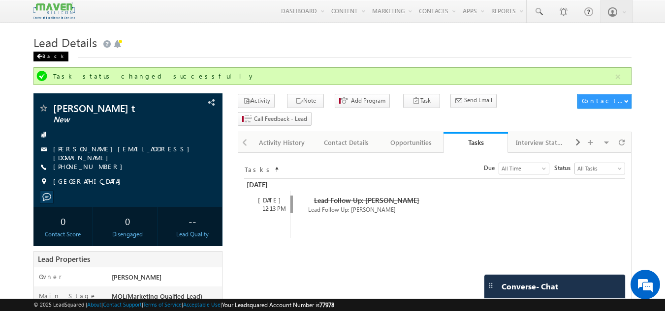
click at [48, 56] on div "Back" at bounding box center [50, 57] width 35 height 10
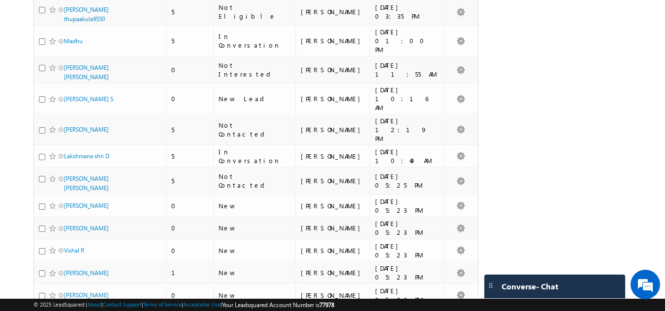
scroll to position [590, 0]
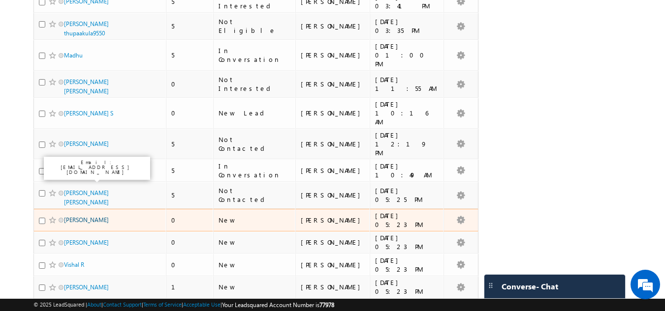
click at [91, 217] on link "[PERSON_NAME]" at bounding box center [86, 220] width 45 height 7
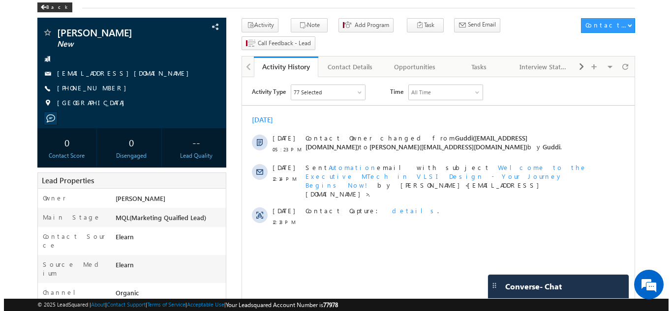
scroll to position [46, 0]
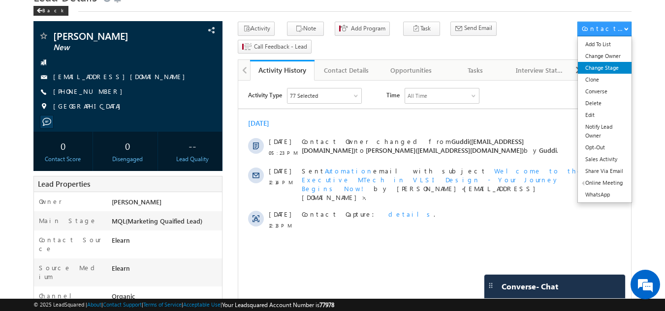
click at [609, 73] on link "Change Stage" at bounding box center [605, 68] width 54 height 12
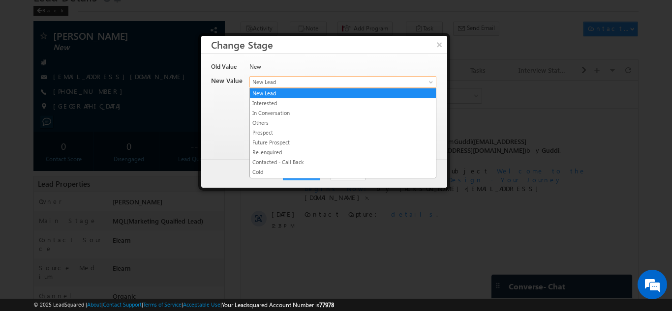
click at [325, 82] on span "New Lead" at bounding box center [327, 82] width 154 height 9
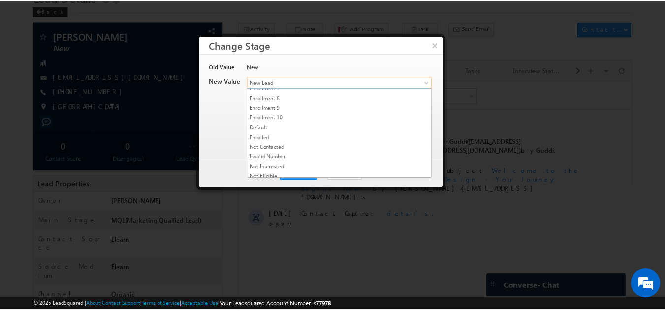
scroll to position [186, 0]
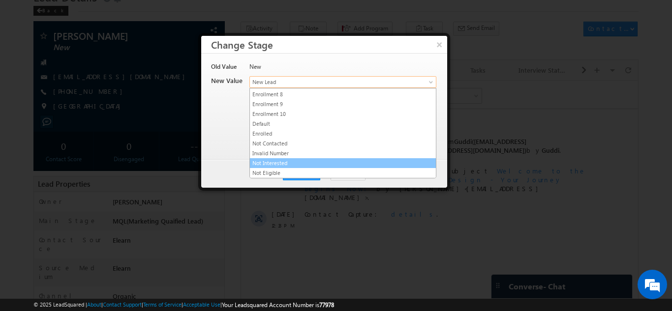
click at [309, 164] on link "Not Interested" at bounding box center [343, 163] width 186 height 9
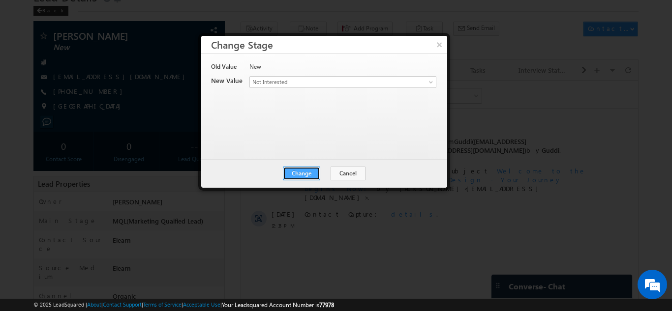
click at [310, 174] on button "Change" at bounding box center [301, 174] width 37 height 14
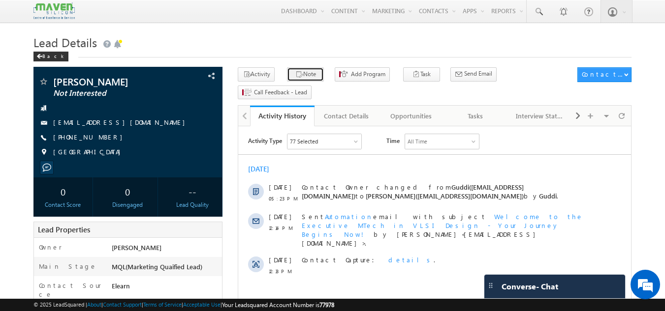
click at [292, 69] on button "Note" at bounding box center [305, 74] width 37 height 14
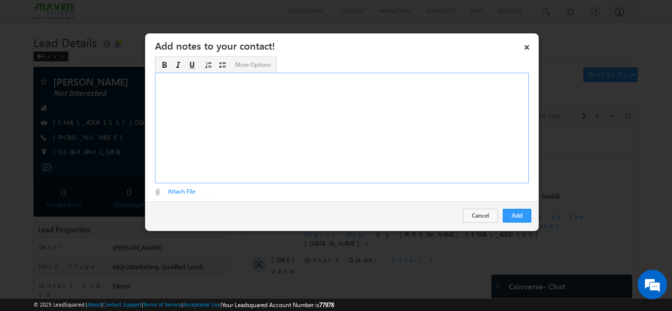
click at [291, 104] on div "Rich Text Editor, Description-inline-editor-div" at bounding box center [342, 128] width 374 height 111
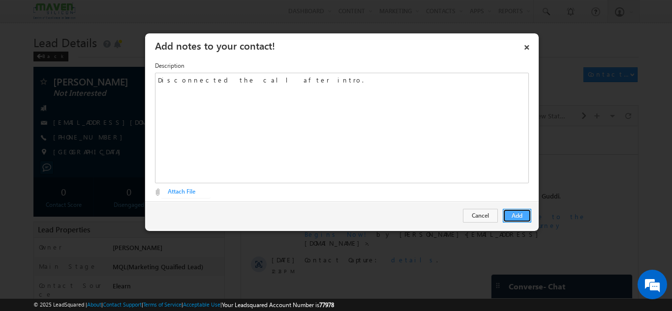
drag, startPoint x: 511, startPoint y: 208, endPoint x: 516, endPoint y: 221, distance: 13.9
click at [516, 221] on button "Add" at bounding box center [517, 216] width 29 height 14
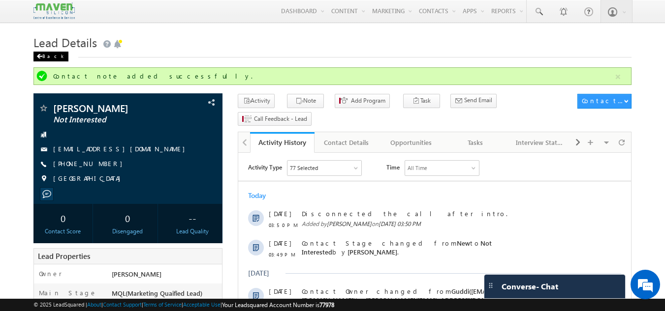
click at [45, 58] on div "Back" at bounding box center [50, 57] width 35 height 10
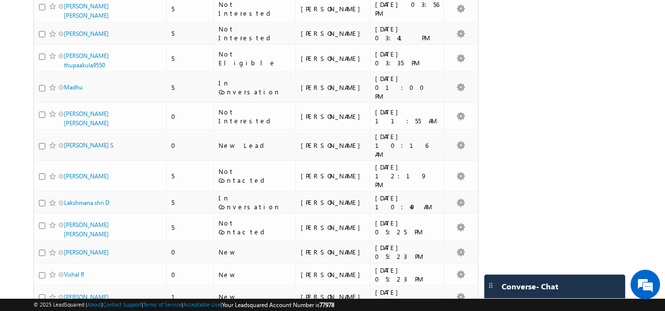
scroll to position [738, 0]
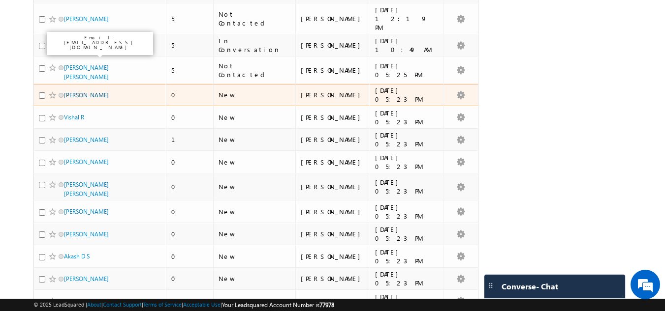
click at [89, 92] on link "[PERSON_NAME]" at bounding box center [86, 95] width 45 height 7
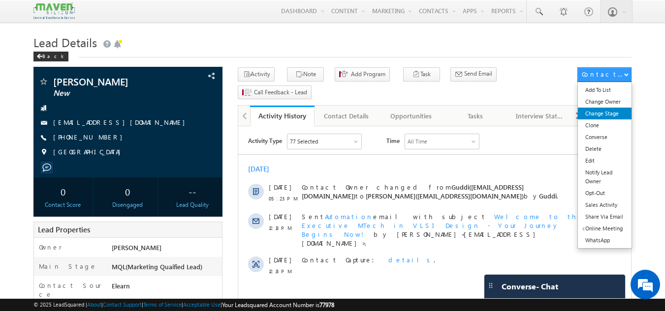
click at [611, 114] on link "Change Stage" at bounding box center [605, 114] width 54 height 12
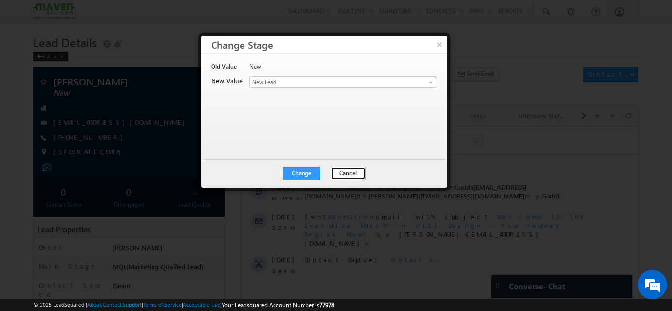
click at [356, 175] on button "Cancel" at bounding box center [348, 174] width 35 height 14
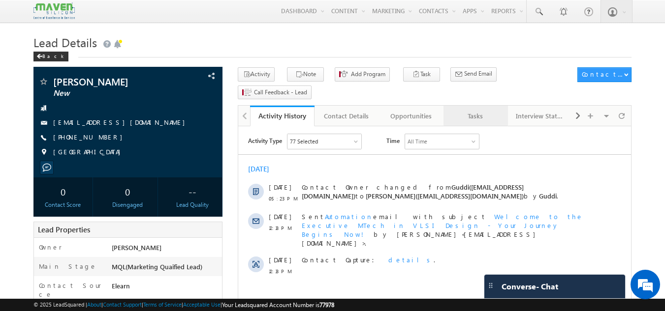
click at [480, 106] on link "Tasks" at bounding box center [475, 116] width 64 height 21
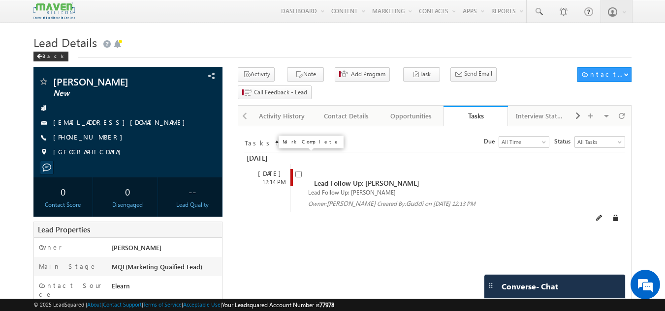
click at [298, 171] on input "checkbox" at bounding box center [298, 174] width 6 height 6
checkbox input "false"
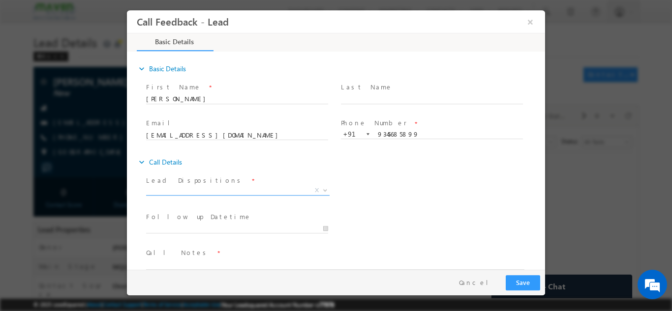
click at [202, 187] on span "X" at bounding box center [238, 191] width 184 height 10
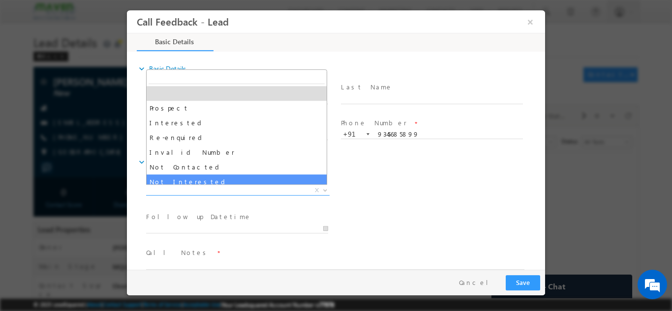
select select "Not Interested"
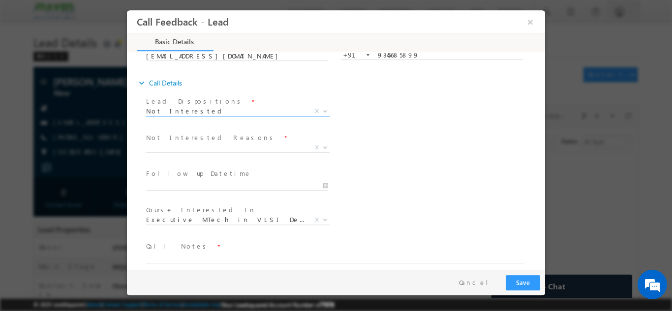
scroll to position [89, 0]
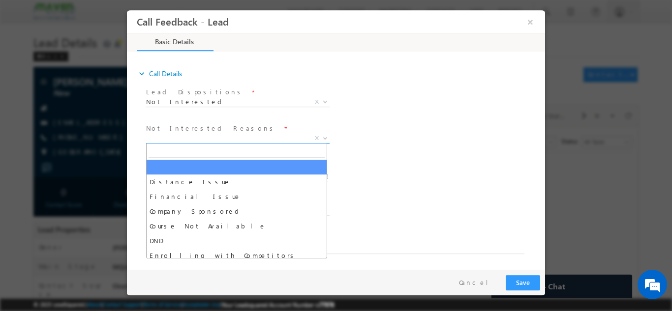
click at [184, 141] on span "X" at bounding box center [238, 138] width 184 height 10
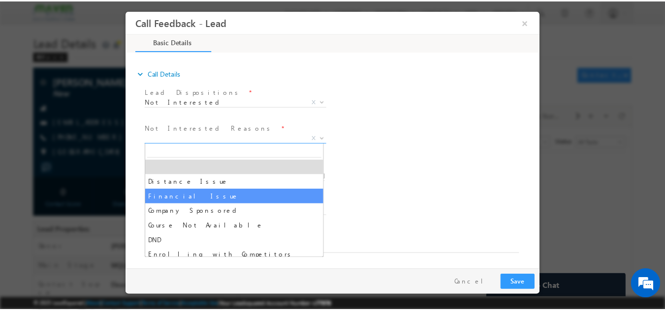
scroll to position [20, 0]
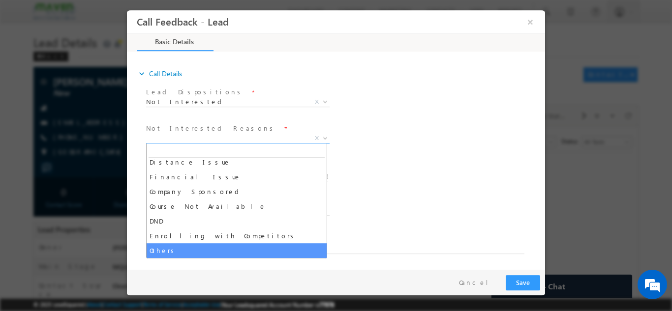
select select "Others"
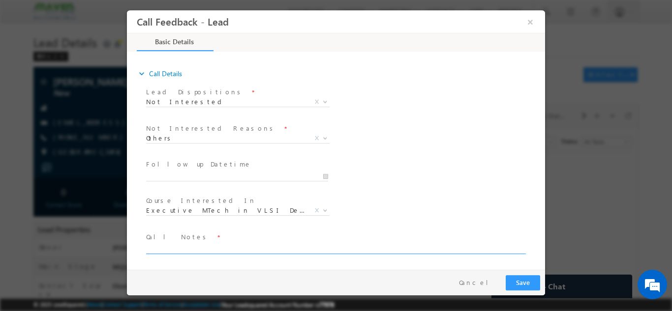
click at [197, 251] on textarea at bounding box center [335, 248] width 378 height 11
type textarea "Wrong no."
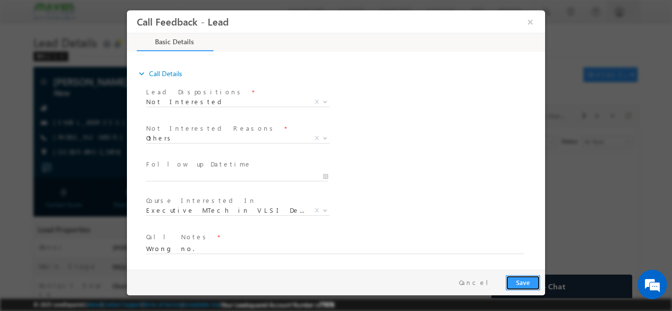
click at [529, 282] on button "Save" at bounding box center [523, 282] width 34 height 15
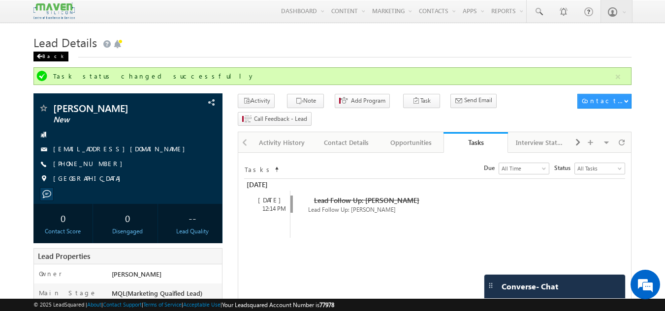
click at [46, 59] on div "Back" at bounding box center [50, 57] width 35 height 10
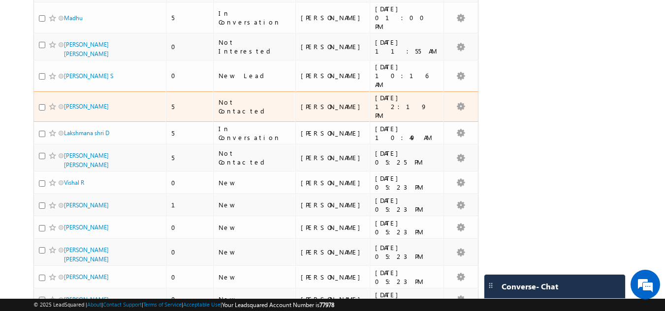
scroll to position [720, 0]
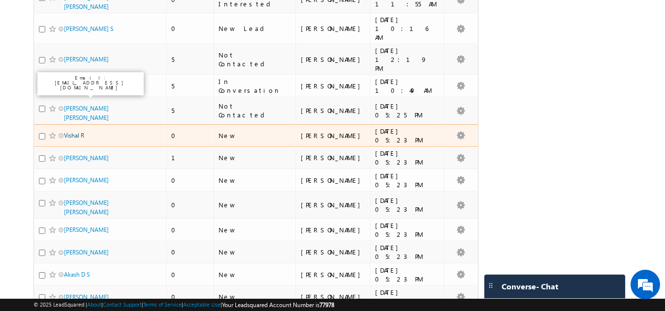
click at [82, 132] on link "Vishal R" at bounding box center [74, 135] width 20 height 7
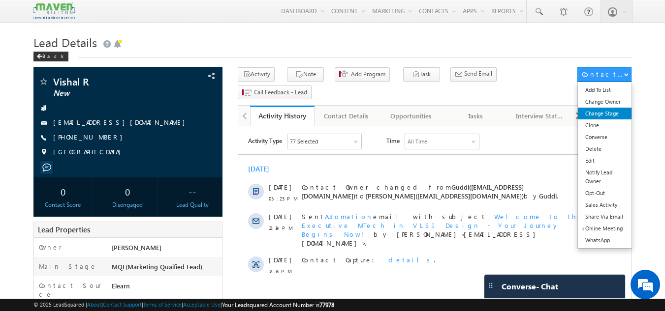
click at [600, 115] on link "Change Stage" at bounding box center [605, 114] width 54 height 12
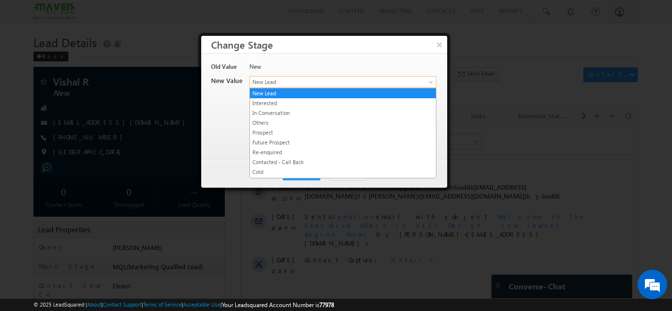
click at [263, 86] on span "New Lead" at bounding box center [327, 82] width 154 height 9
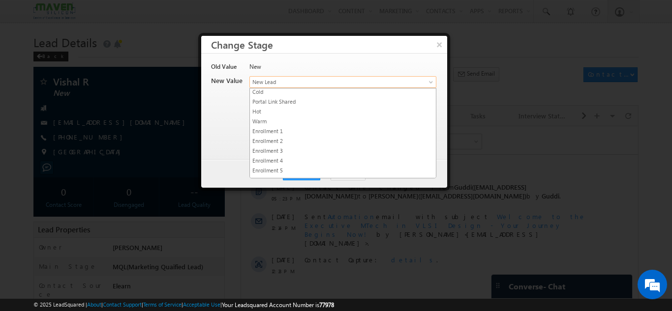
scroll to position [98, 0]
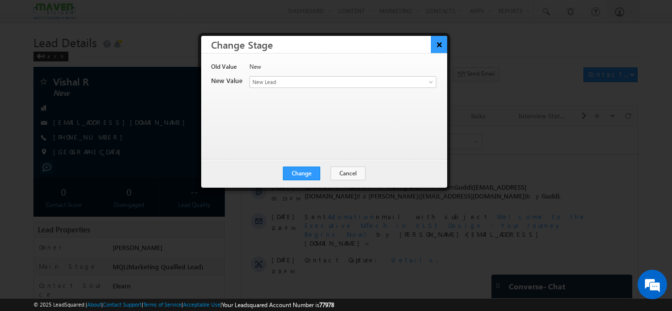
click at [443, 42] on button "×" at bounding box center [439, 44] width 16 height 17
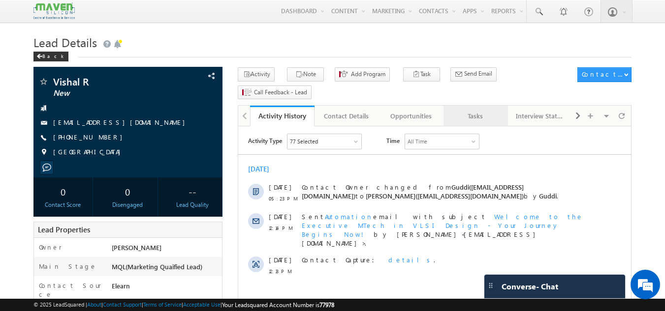
click at [457, 110] on div "Tasks" at bounding box center [475, 116] width 48 height 12
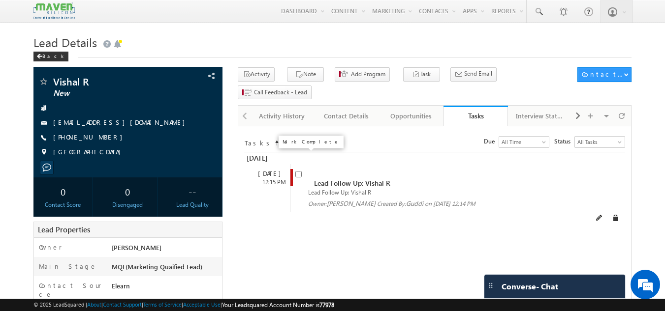
click at [298, 171] on input "checkbox" at bounding box center [298, 174] width 6 height 6
checkbox input "false"
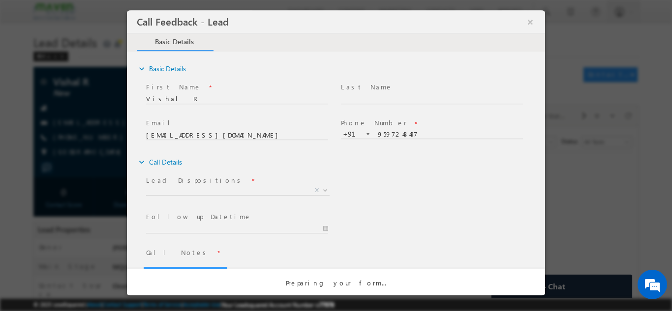
scroll to position [0, 0]
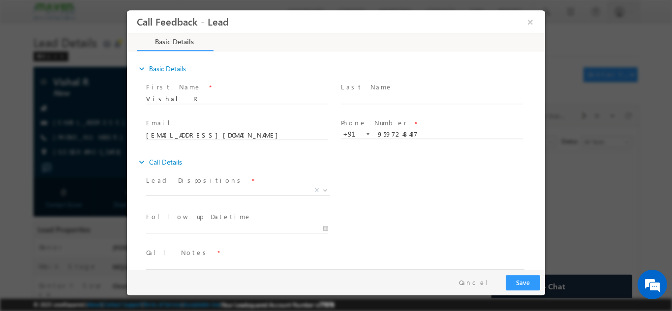
click at [207, 179] on span "Lead Dispositions *" at bounding box center [237, 180] width 182 height 11
click at [208, 188] on span "X" at bounding box center [238, 191] width 184 height 10
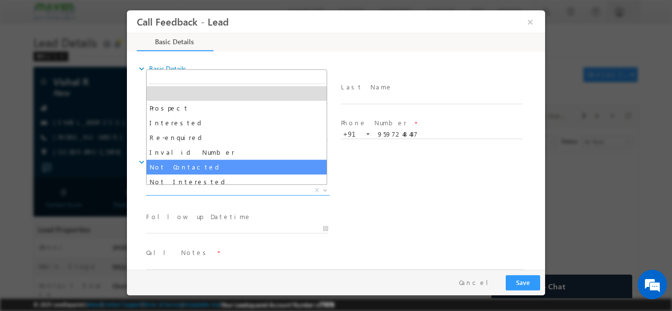
select select "Not Contacted"
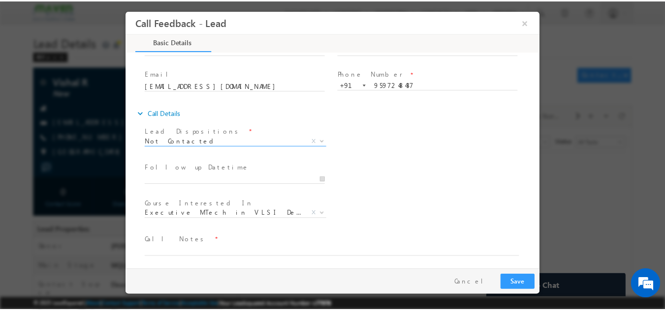
scroll to position [52, 0]
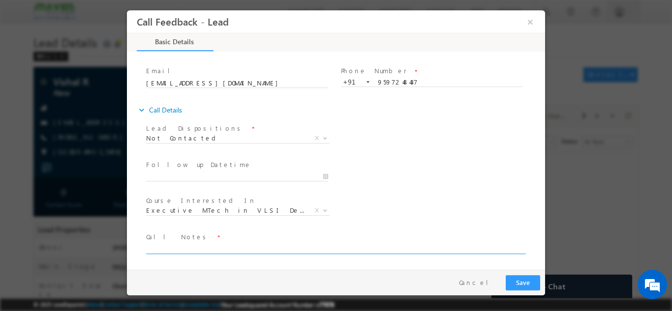
click at [184, 244] on div "Call Notes *" at bounding box center [339, 243] width 387 height 23
click at [174, 253] on span at bounding box center [330, 258] width 368 height 11
click at [164, 246] on textarea at bounding box center [335, 248] width 378 height 11
type textarea "DNP"
click at [530, 278] on button "Save" at bounding box center [523, 282] width 34 height 15
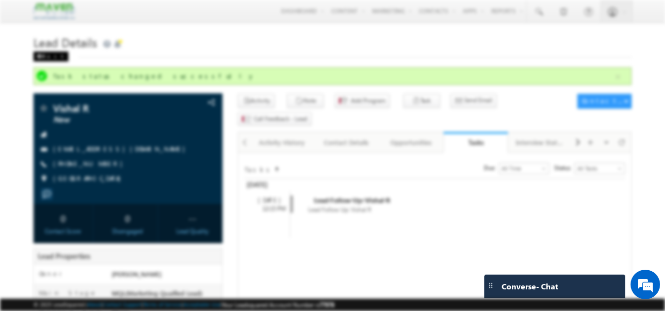
click at [49, 59] on div "Back" at bounding box center [50, 57] width 35 height 10
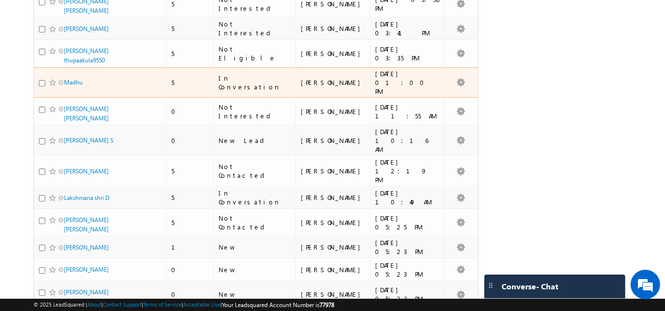
scroll to position [640, 0]
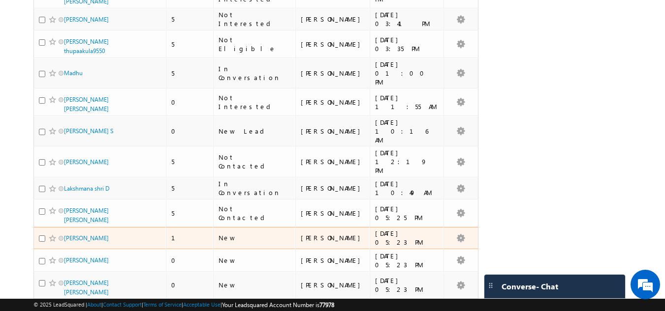
click at [76, 234] on div "[PERSON_NAME]" at bounding box center [100, 241] width 123 height 14
click at [76, 235] on link "[PERSON_NAME]" at bounding box center [86, 238] width 45 height 7
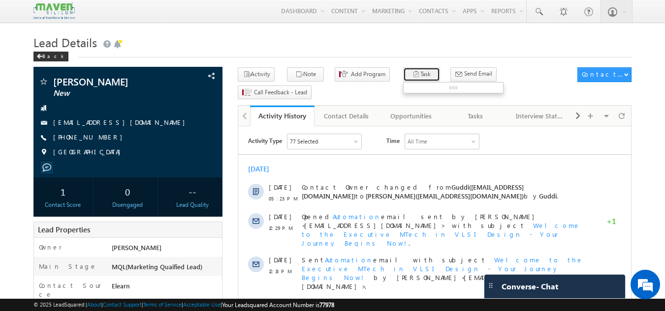
click at [406, 69] on button "Task" at bounding box center [421, 74] width 37 height 14
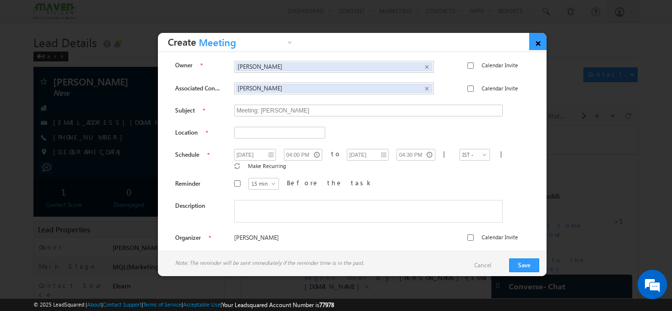
click at [535, 41] on link "×" at bounding box center [537, 41] width 17 height 17
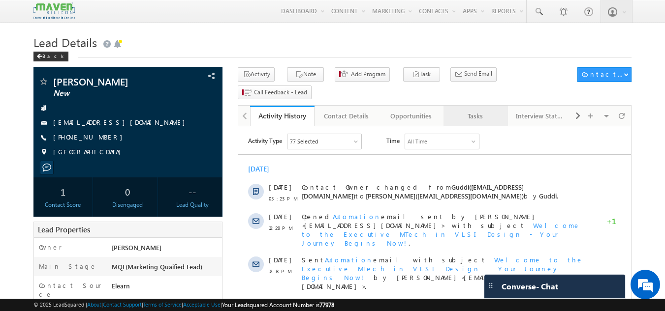
click at [463, 106] on link "Tasks" at bounding box center [475, 116] width 64 height 21
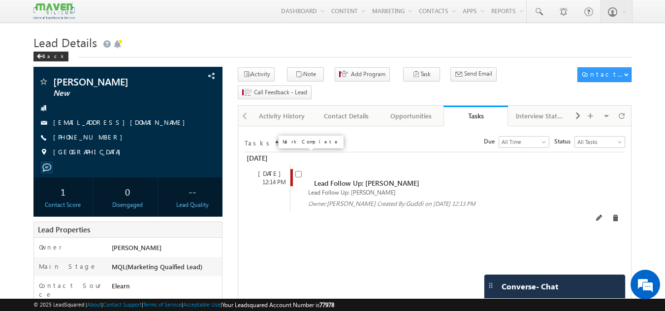
click at [301, 171] on input "checkbox" at bounding box center [298, 174] width 6 height 6
checkbox input "false"
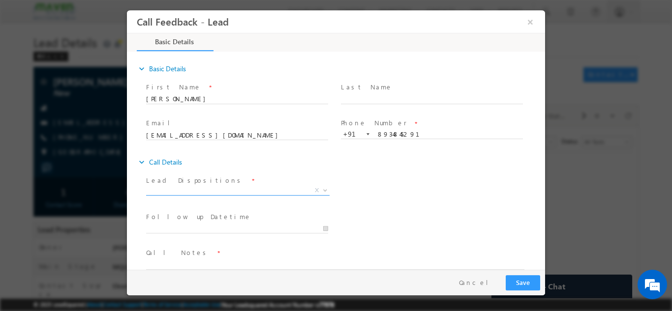
click at [260, 195] on span at bounding box center [238, 195] width 184 height 0
click at [260, 189] on span "X" at bounding box center [238, 191] width 184 height 10
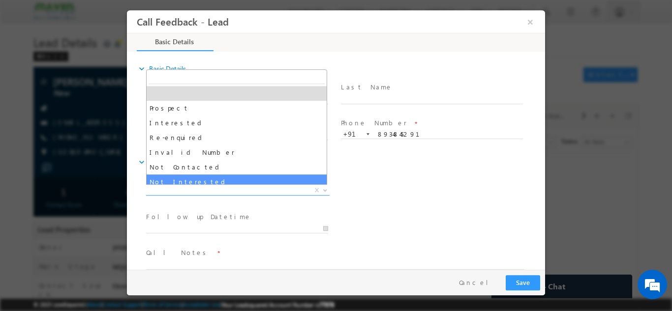
select select "Not Interested"
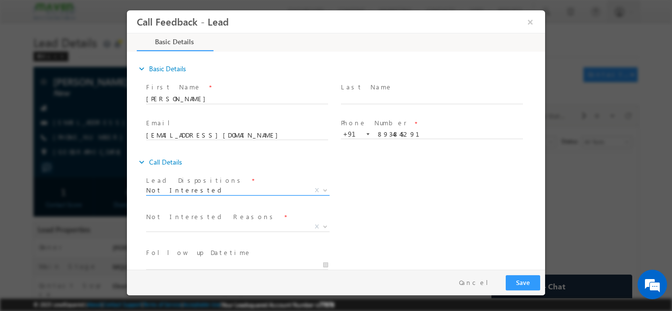
scroll to position [89, 0]
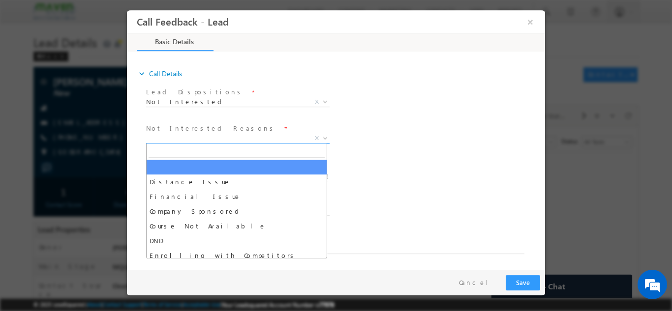
click at [220, 139] on span "X" at bounding box center [238, 138] width 184 height 10
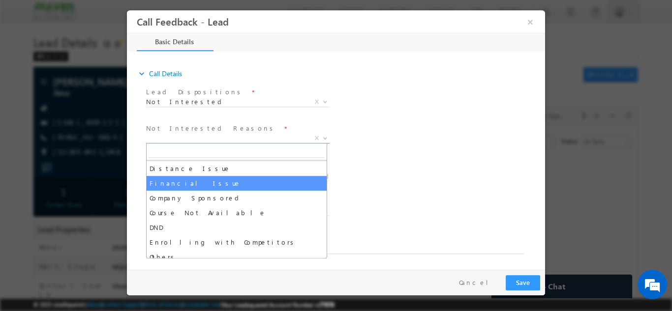
scroll to position [20, 0]
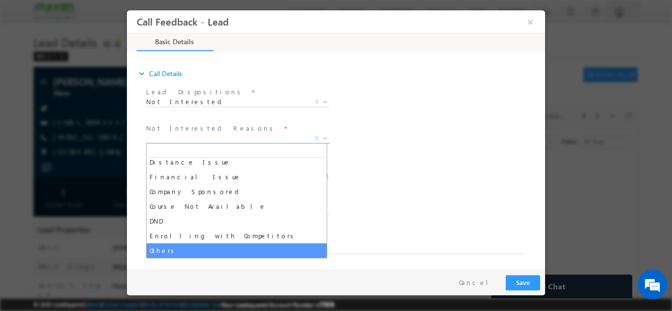
select select "Others"
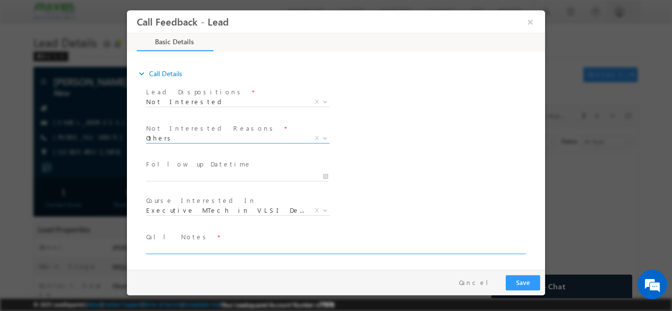
click at [228, 248] on textarea at bounding box center [335, 248] width 378 height 11
type textarea "Not looking for any program as of now."
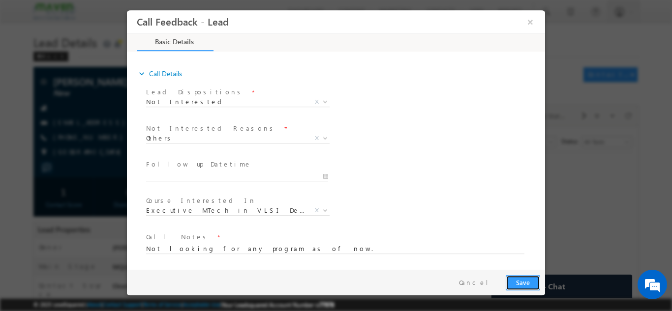
click at [529, 283] on button "Save" at bounding box center [523, 282] width 34 height 15
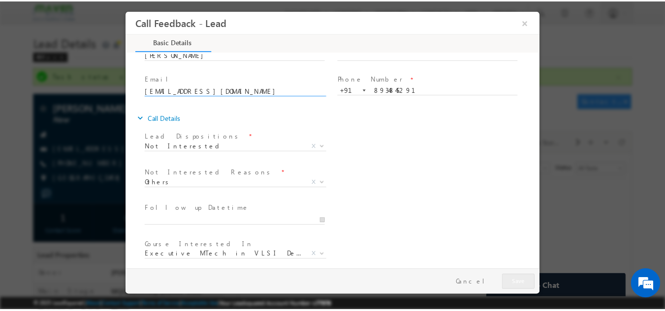
scroll to position [89, 0]
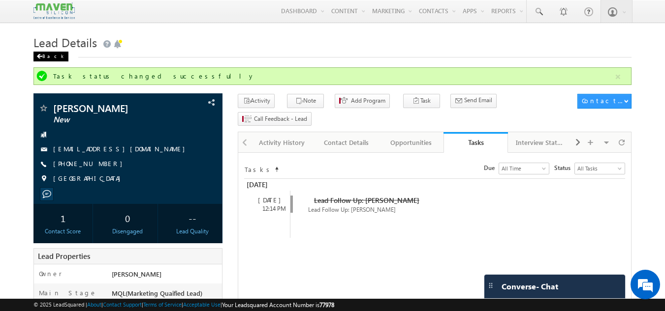
click at [49, 60] on div "Back" at bounding box center [50, 57] width 35 height 10
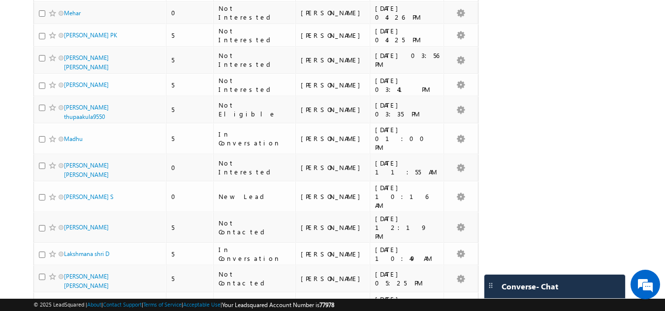
scroll to position [689, 0]
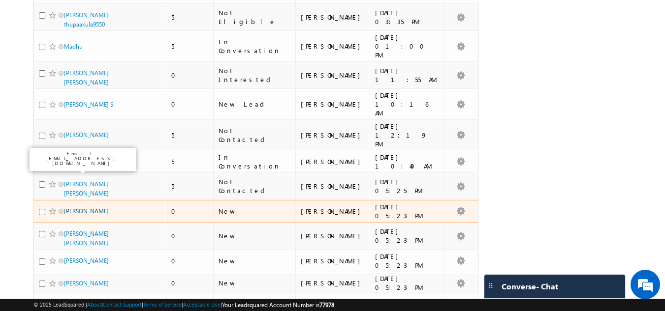
click at [64, 208] on link "Anusha" at bounding box center [86, 211] width 45 height 7
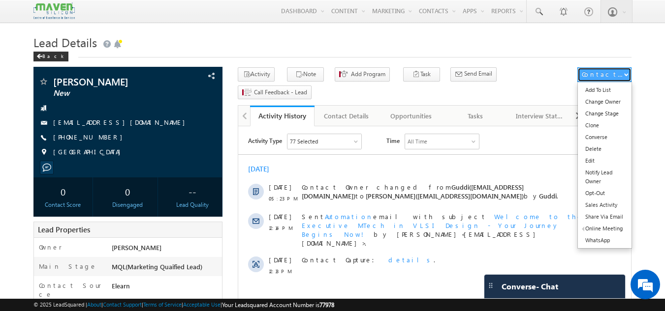
click at [628, 74] on button "Contact Actions" at bounding box center [604, 74] width 54 height 15
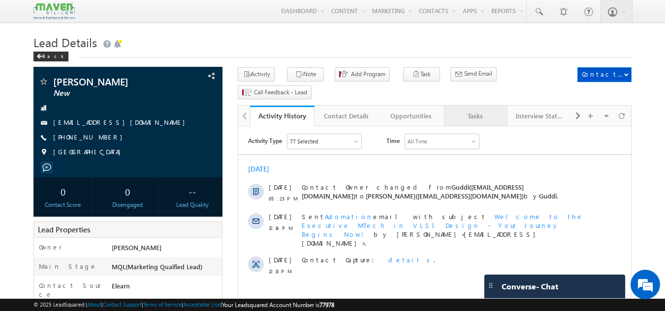
click at [468, 110] on div "Tasks" at bounding box center [475, 116] width 48 height 12
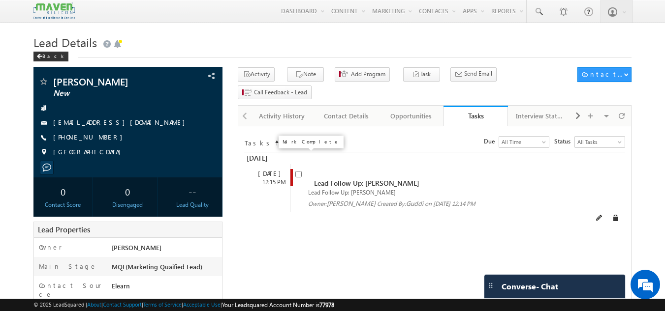
click at [299, 171] on input "checkbox" at bounding box center [298, 174] width 6 height 6
checkbox input "false"
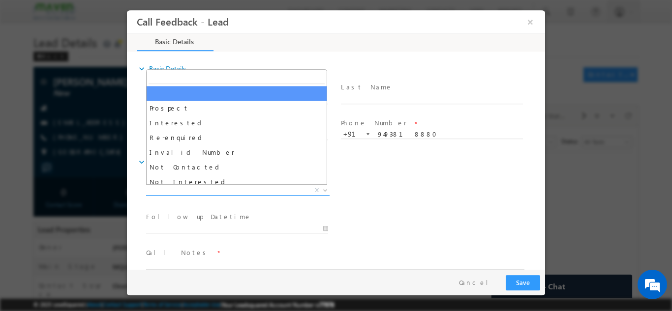
click at [196, 190] on span "X" at bounding box center [238, 191] width 184 height 10
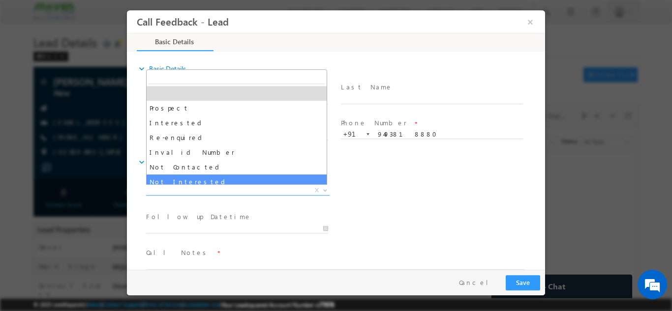
select select "Not Interested"
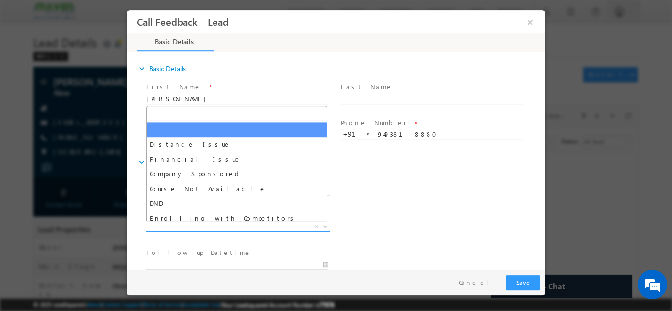
click at [204, 230] on span "X" at bounding box center [238, 227] width 184 height 10
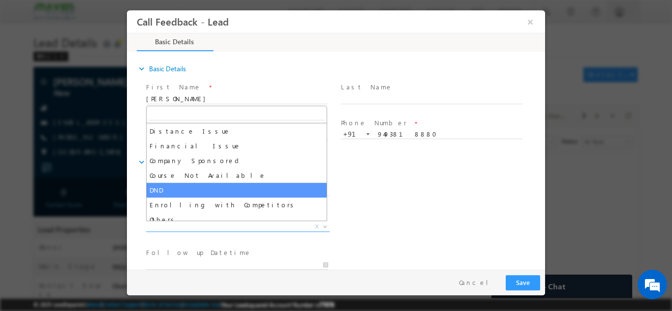
scroll to position [20, 0]
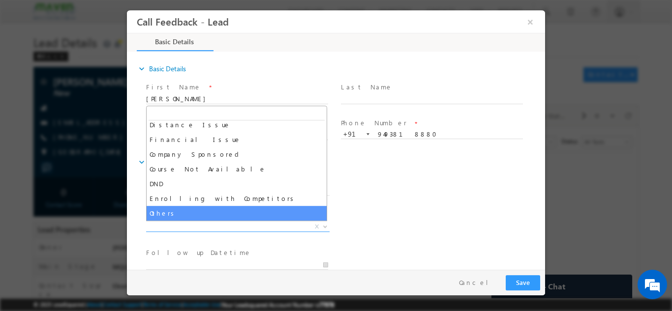
select select "Others"
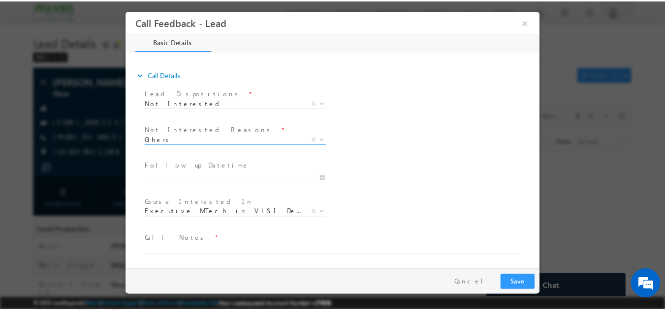
scroll to position [89, 0]
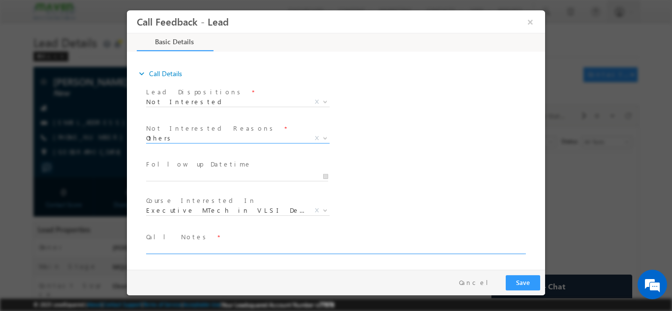
click at [184, 248] on textarea at bounding box center [335, 248] width 378 height 11
type textarea "not interested in any program as of now."
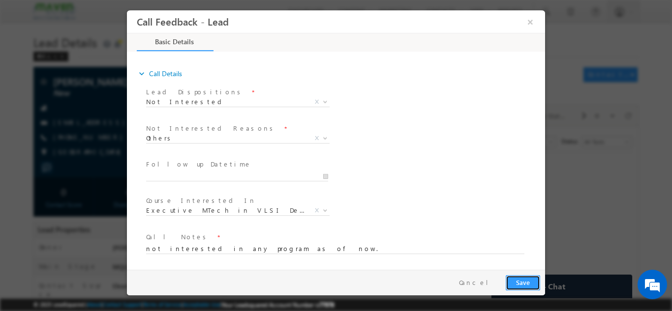
click at [534, 280] on button "Save" at bounding box center [523, 282] width 34 height 15
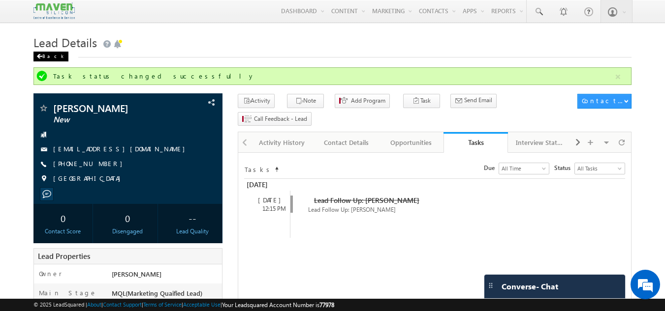
click at [40, 57] on span at bounding box center [39, 56] width 6 height 5
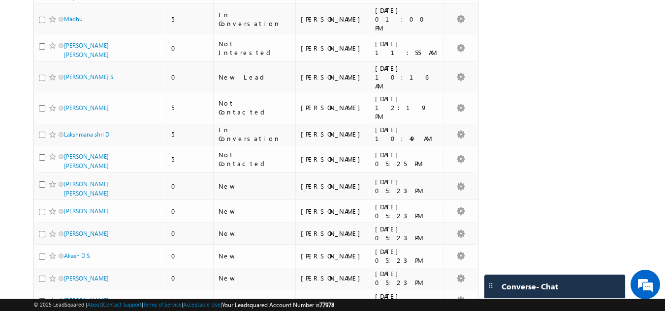
scroll to position [738, 0]
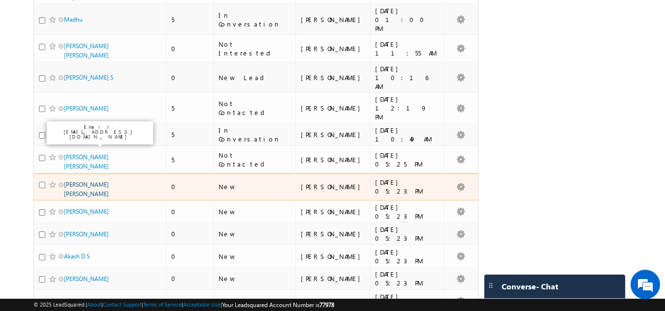
click at [79, 181] on link "[PERSON_NAME] [PERSON_NAME]" at bounding box center [86, 189] width 45 height 17
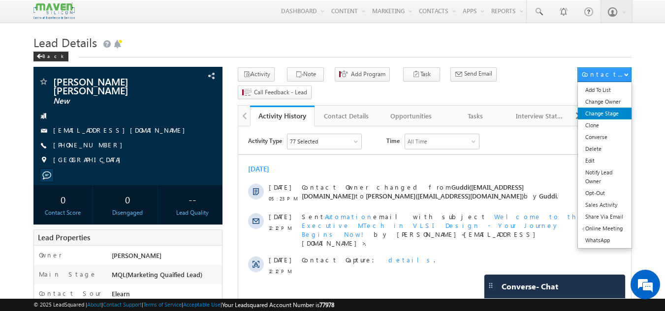
click at [613, 117] on link "Change Stage" at bounding box center [605, 114] width 54 height 12
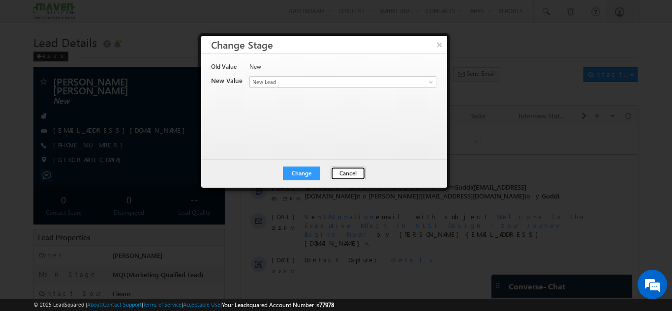
click at [355, 173] on button "Cancel" at bounding box center [348, 174] width 35 height 14
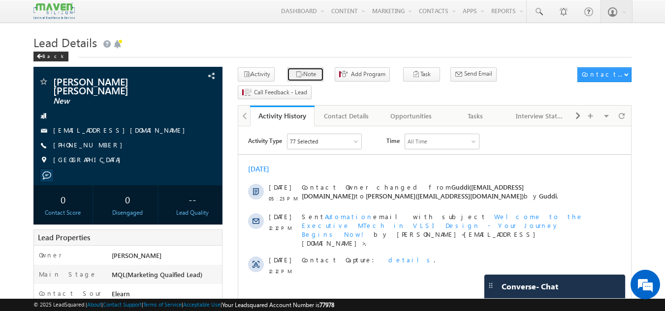
click at [308, 76] on button "Note" at bounding box center [305, 74] width 37 height 14
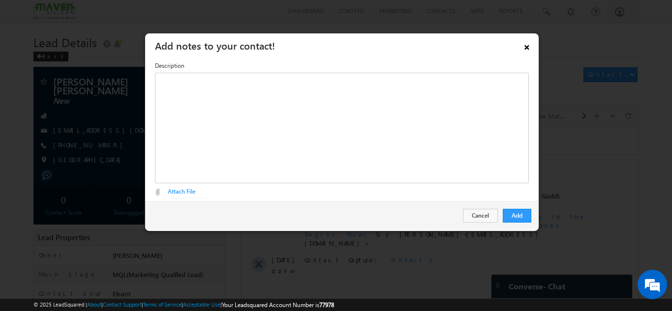
click at [525, 44] on link "×" at bounding box center [527, 45] width 17 height 17
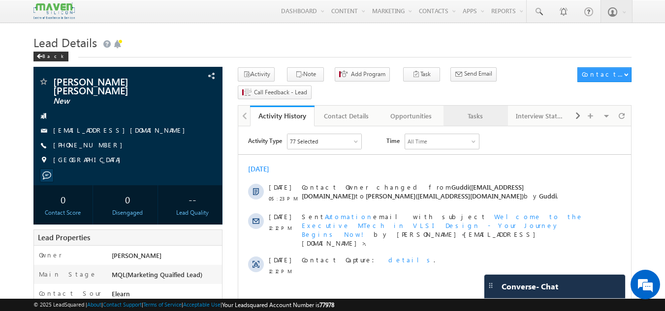
click at [480, 110] on div "Tasks" at bounding box center [475, 116] width 48 height 12
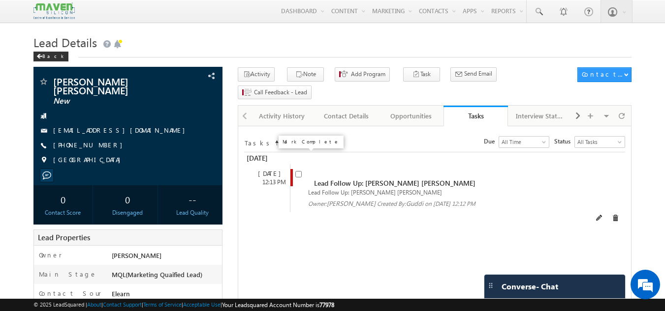
click at [299, 171] on input "checkbox" at bounding box center [298, 174] width 6 height 6
checkbox input "false"
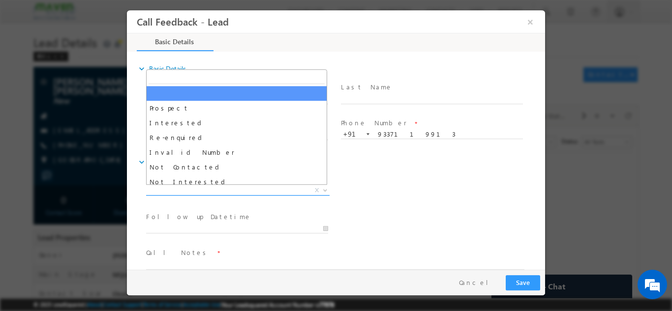
click at [232, 193] on span "X" at bounding box center [238, 191] width 184 height 10
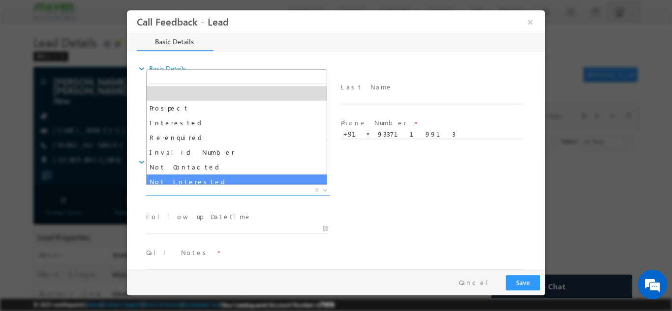
select select "Not Interested"
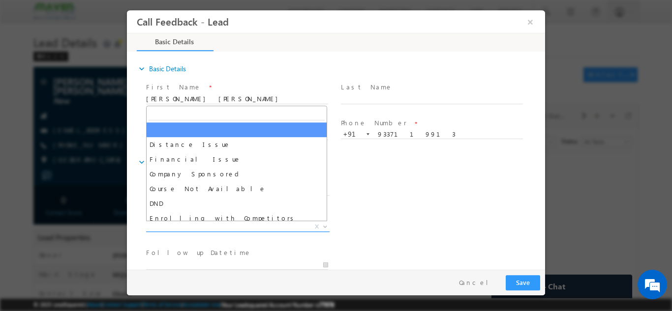
click at [193, 230] on span "X" at bounding box center [238, 227] width 184 height 10
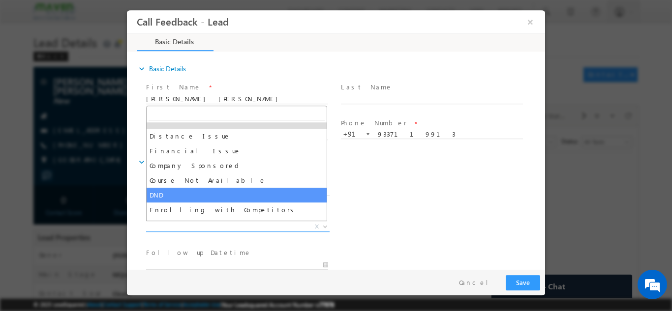
scroll to position [20, 0]
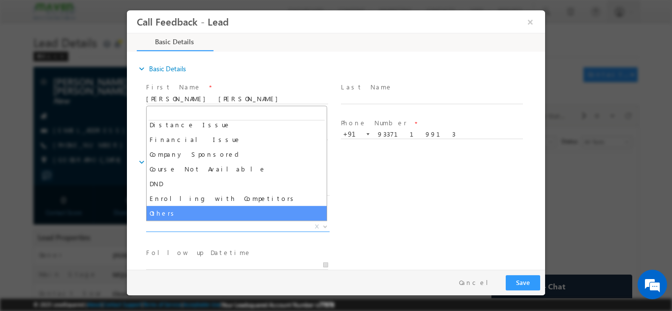
select select "Others"
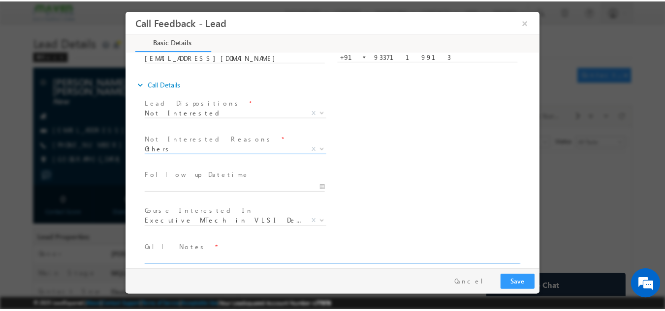
scroll to position [89, 0]
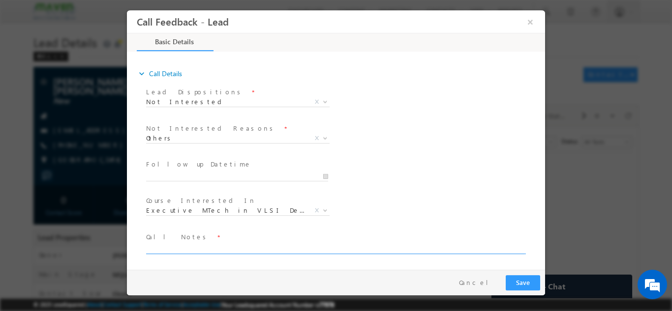
click at [225, 246] on textarea at bounding box center [335, 248] width 378 height 11
type textarea "Disconnected the call in between. -DNP-DNP"
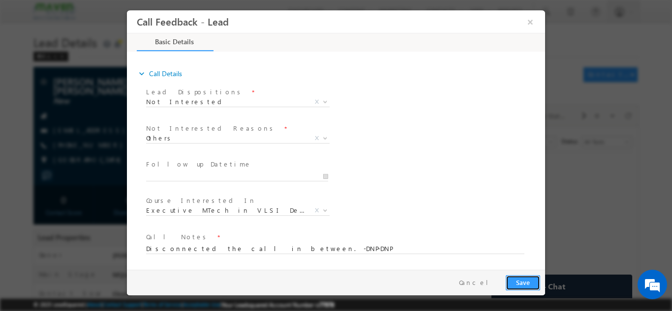
click at [526, 288] on button "Save" at bounding box center [523, 282] width 34 height 15
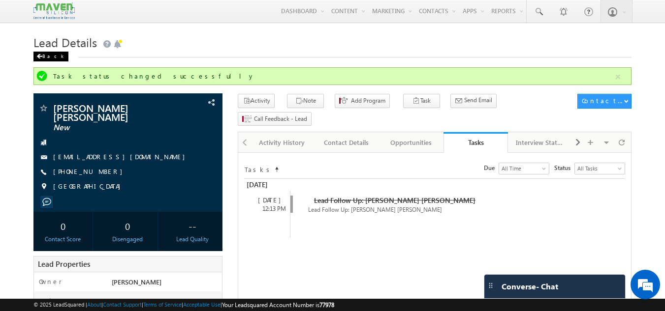
click at [41, 56] on span at bounding box center [39, 56] width 6 height 5
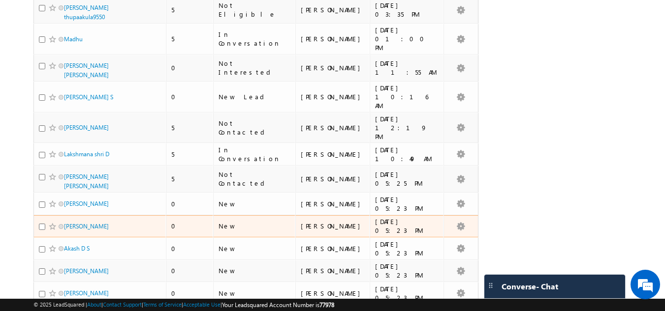
scroll to position [745, 0]
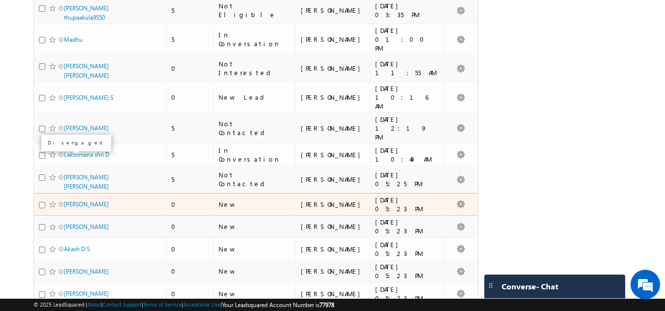
click at [62, 202] on span at bounding box center [61, 204] width 5 height 5
click at [76, 201] on link "[PERSON_NAME]" at bounding box center [86, 204] width 45 height 7
